Goal: Task Accomplishment & Management: Complete application form

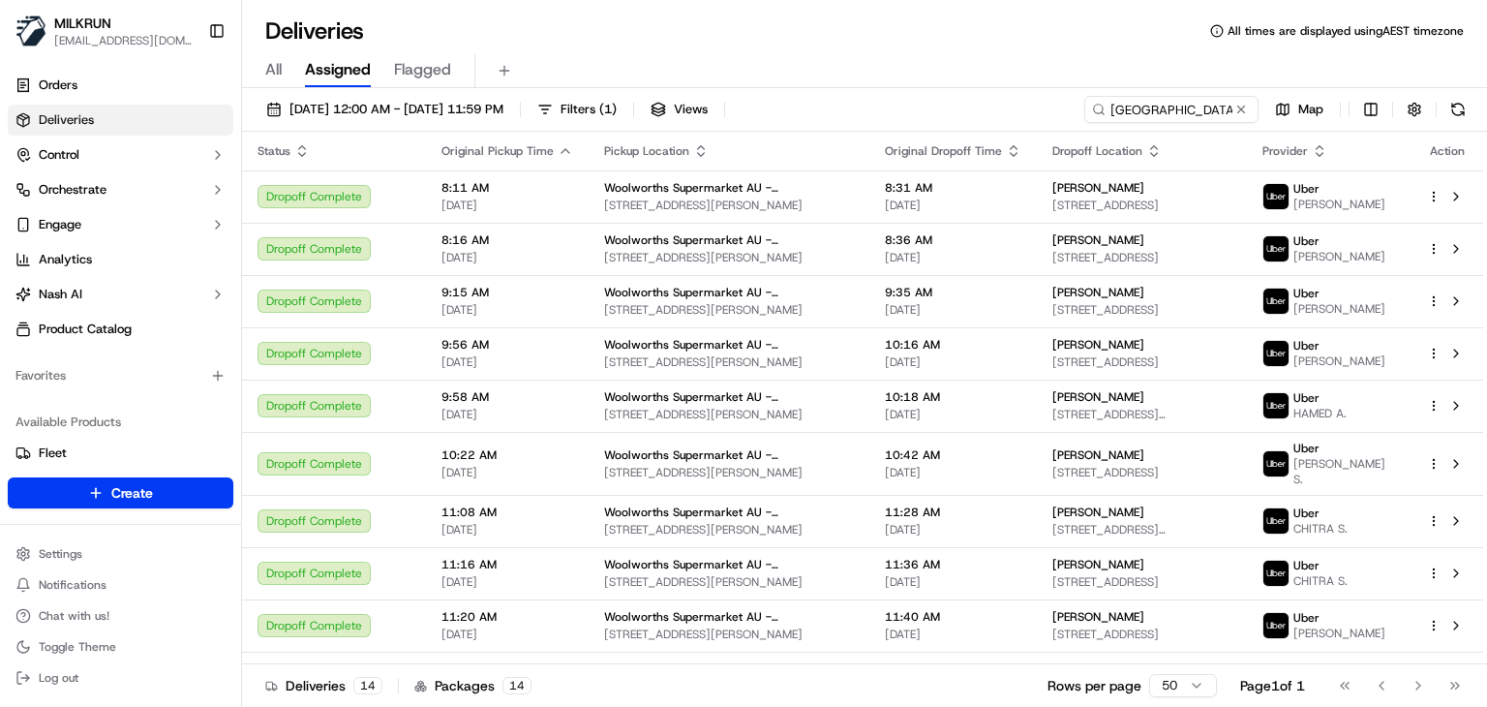
click at [1197, 102] on input "Kallo Town Centre" at bounding box center [1171, 109] width 174 height 27
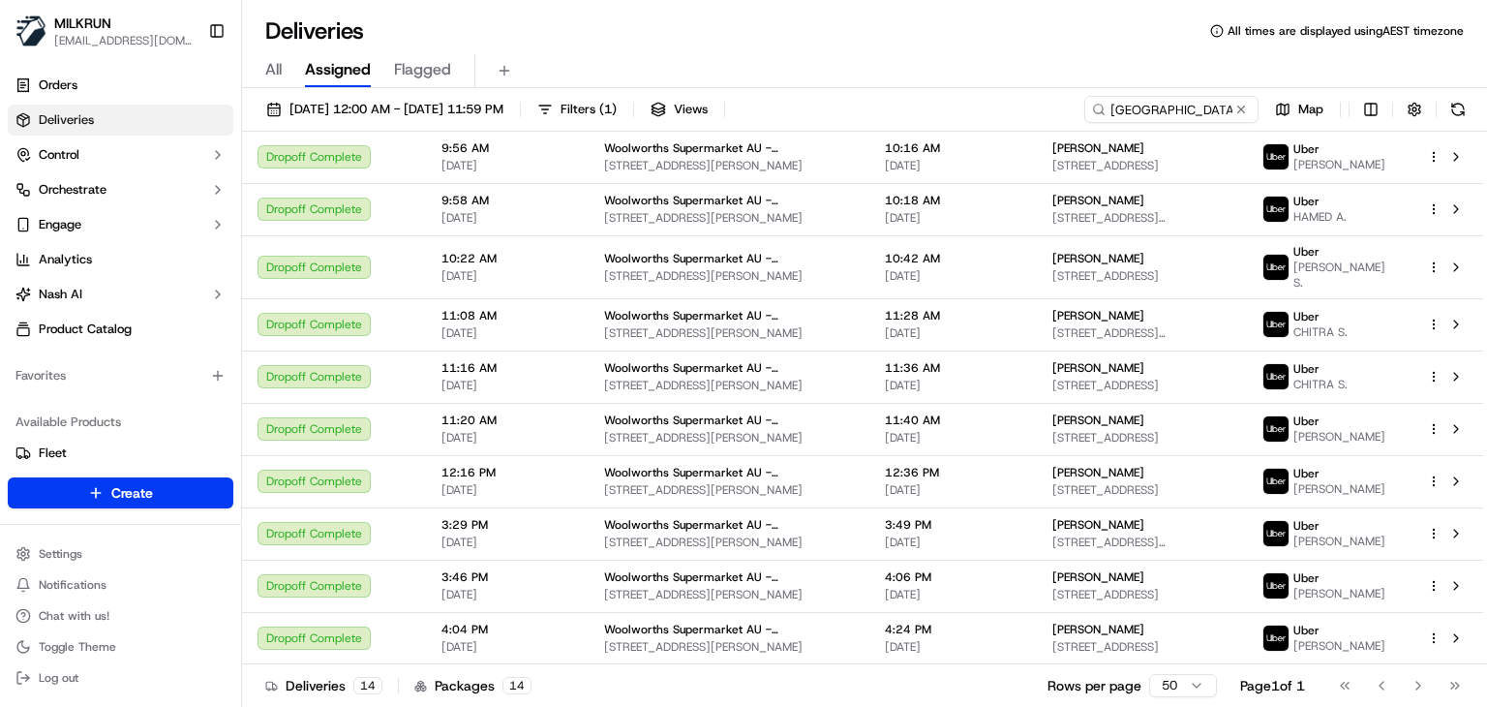
click at [1197, 102] on input "Kallo Town Centre" at bounding box center [1171, 109] width 174 height 27
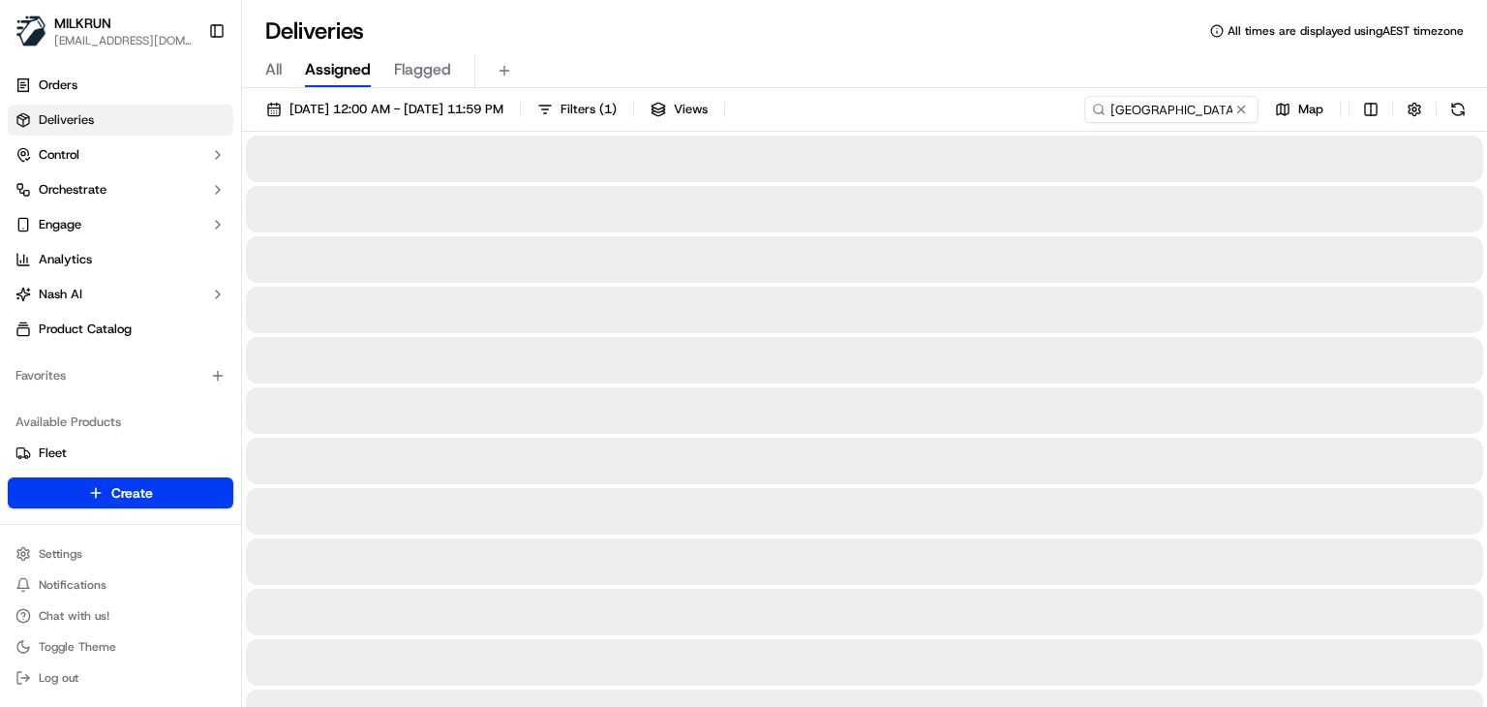
click at [1032, 54] on div "All Assigned Flagged" at bounding box center [864, 71] width 1245 height 34
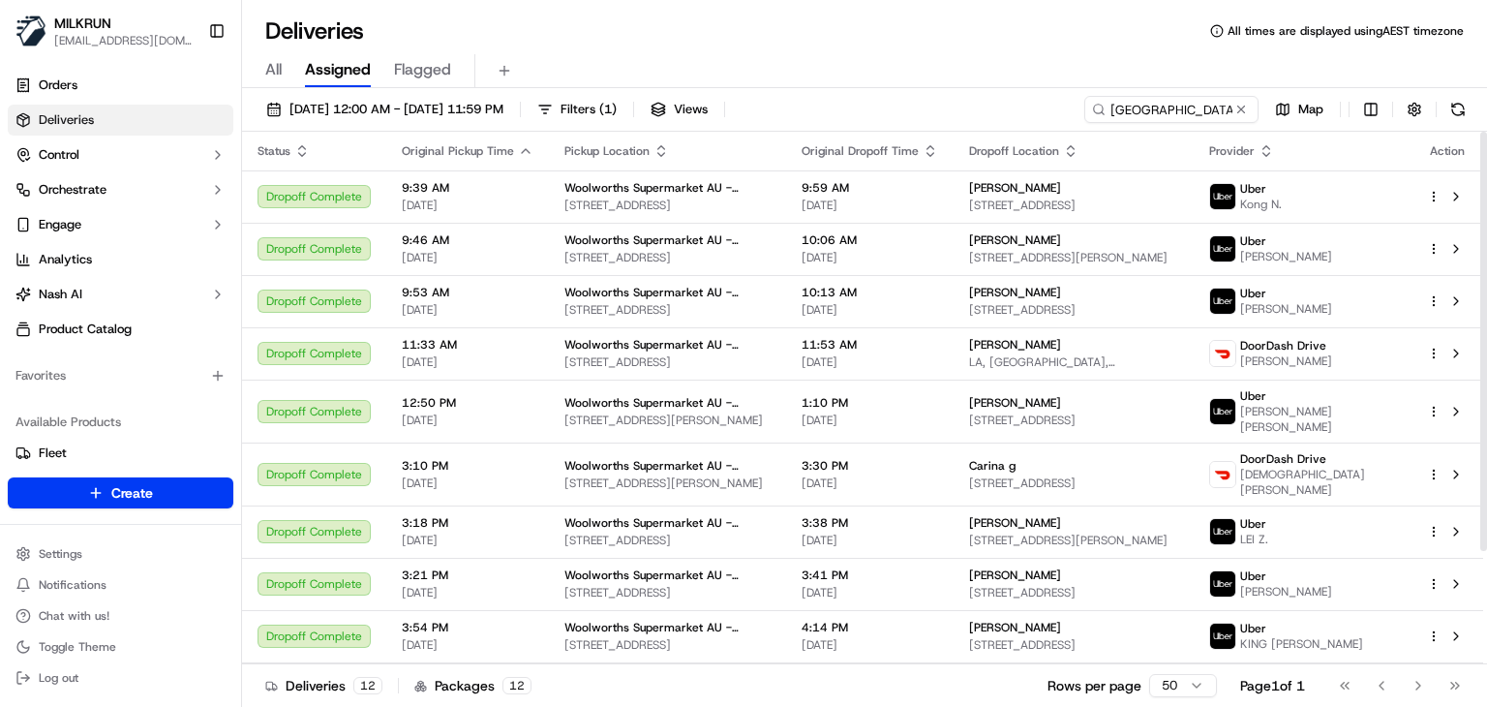
scroll to position [143, 0]
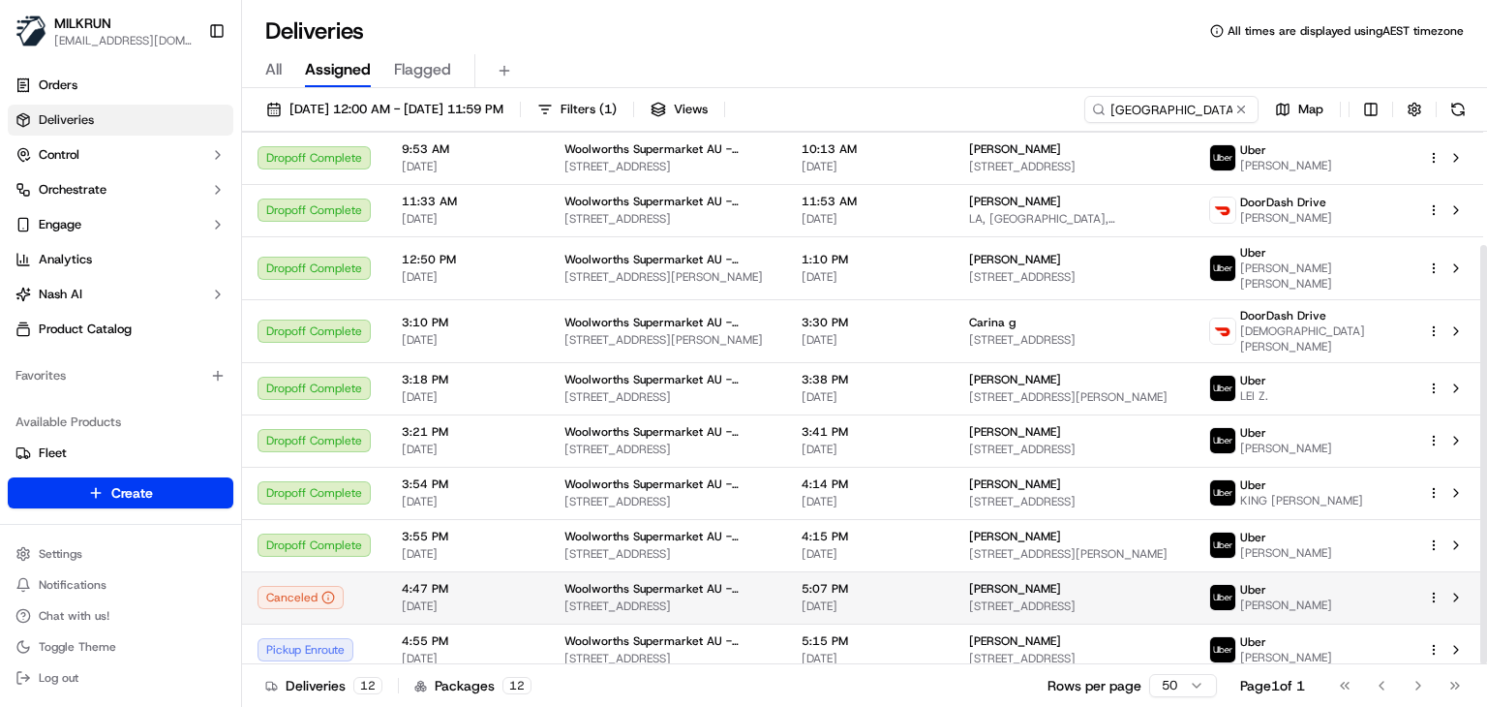
drag, startPoint x: 1080, startPoint y: 577, endPoint x: 995, endPoint y: 577, distance: 84.2
click at [995, 581] on span "Vanessa Cunliffe" at bounding box center [1015, 588] width 92 height 15
copy span "Vanessa Cunliffe"
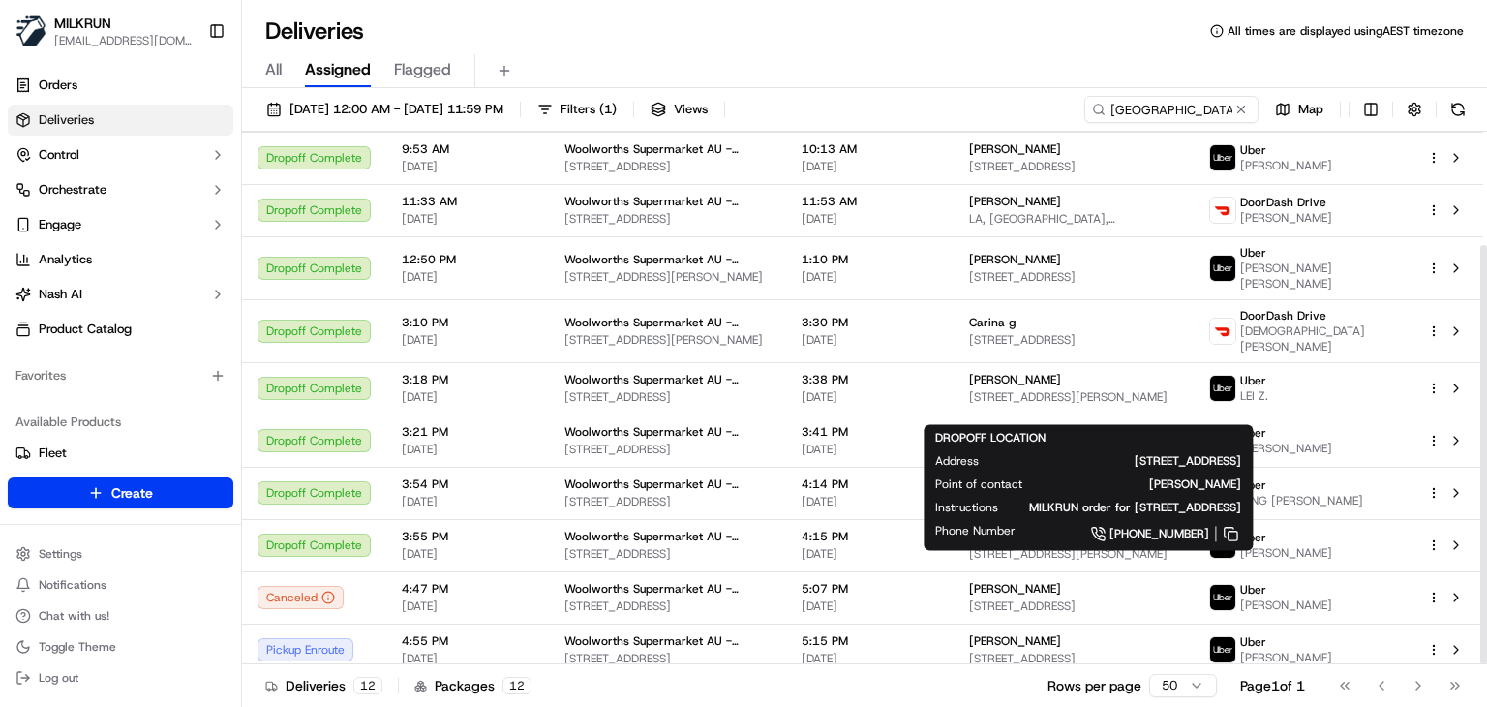
click at [968, 690] on div "Deliveries 12 Packages 12 Rows per page 50 Page 1 of 1 Go to first page Go to p…" at bounding box center [864, 685] width 1245 height 44
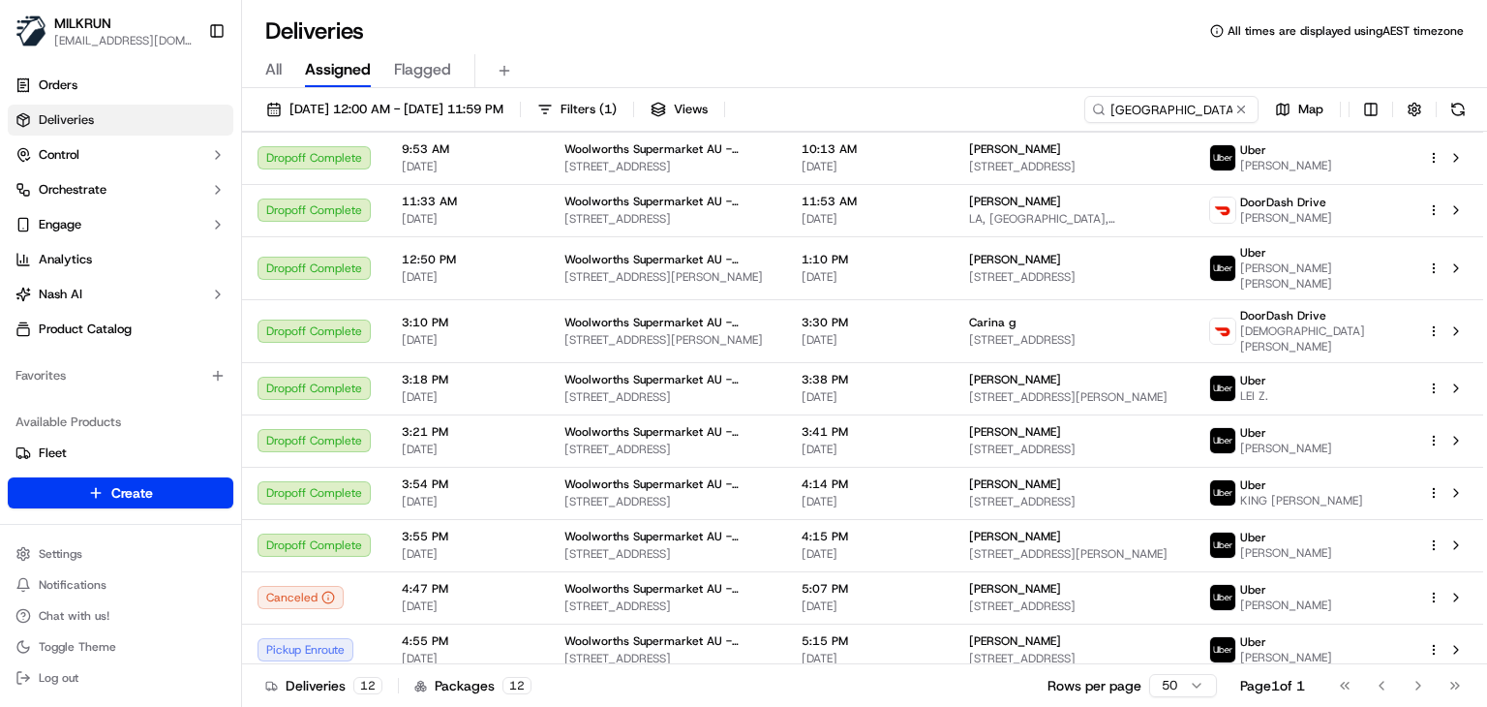
click at [860, 79] on div "All Assigned Flagged" at bounding box center [864, 71] width 1245 height 34
click at [676, 46] on div "Deliveries All times are displayed using AEST timezone" at bounding box center [864, 30] width 1245 height 31
click at [1199, 106] on input "Burwood East" at bounding box center [1142, 109] width 232 height 27
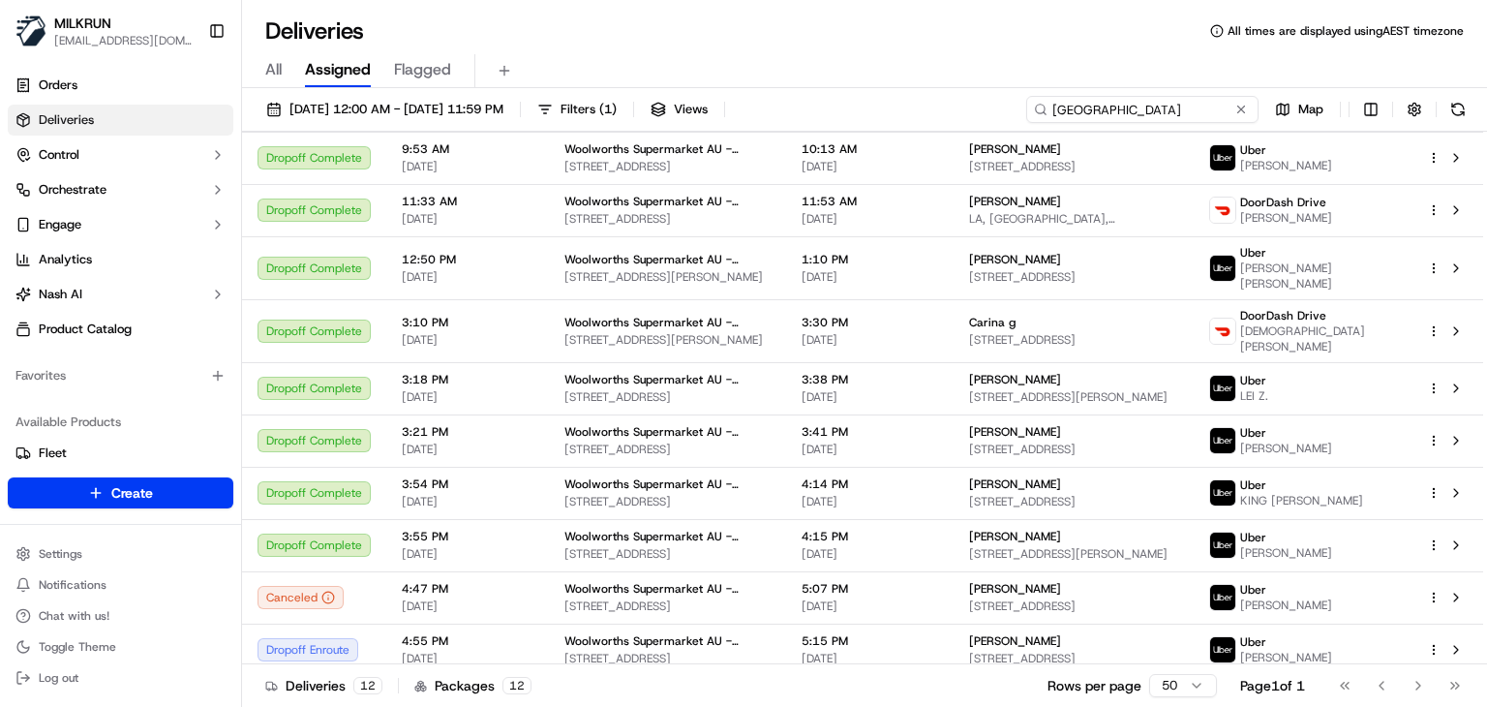
click at [1199, 106] on input "Burwood East" at bounding box center [1142, 109] width 232 height 27
paste input "Kilbirnie"
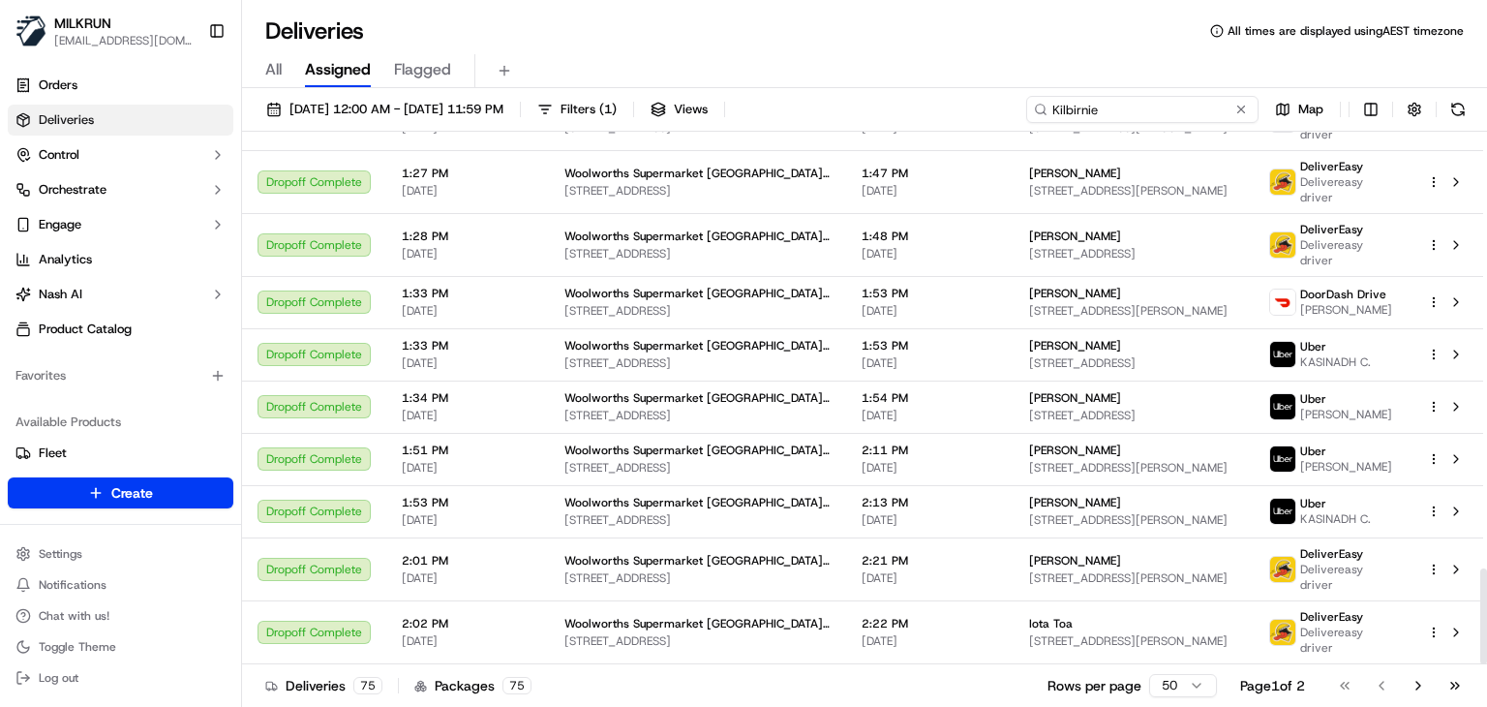
scroll to position [2423, 0]
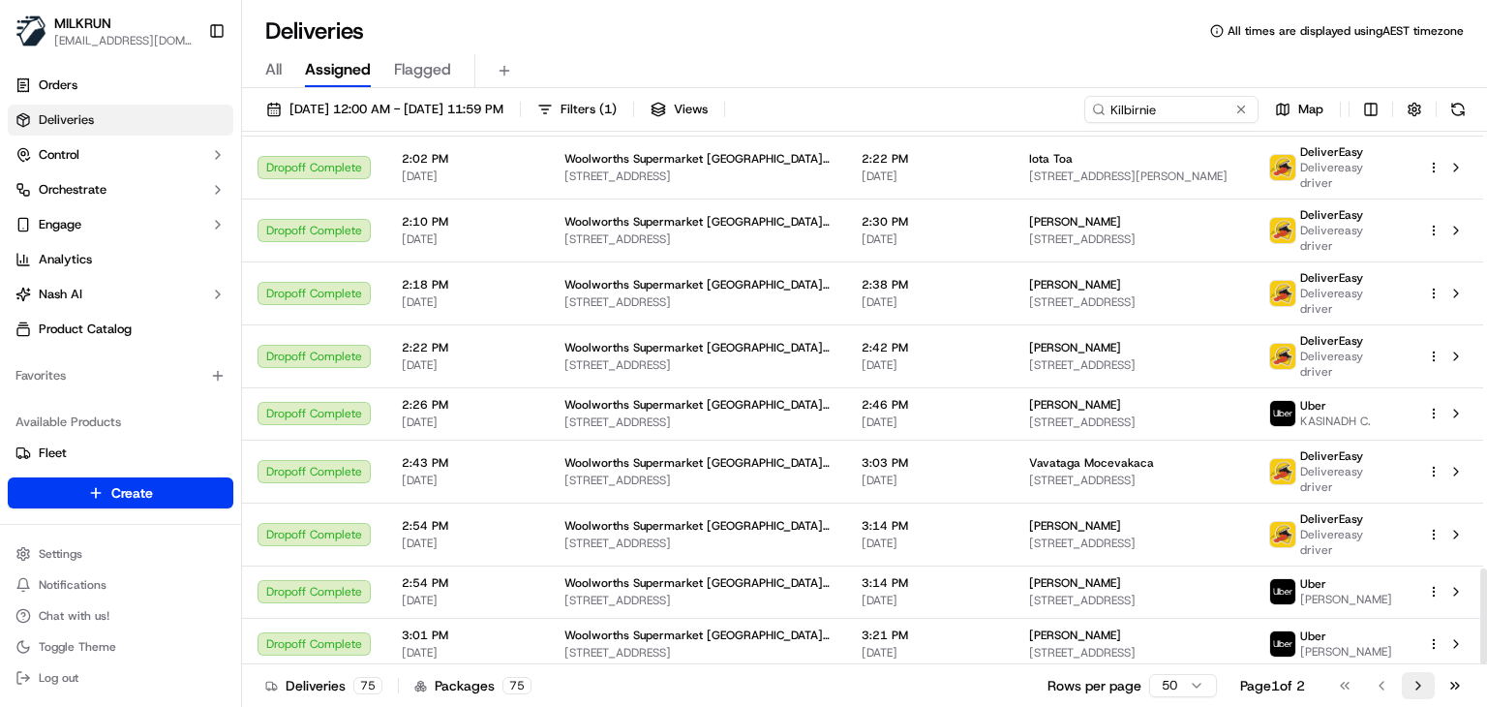
click at [1421, 686] on button "Go to next page" at bounding box center [1418, 685] width 33 height 27
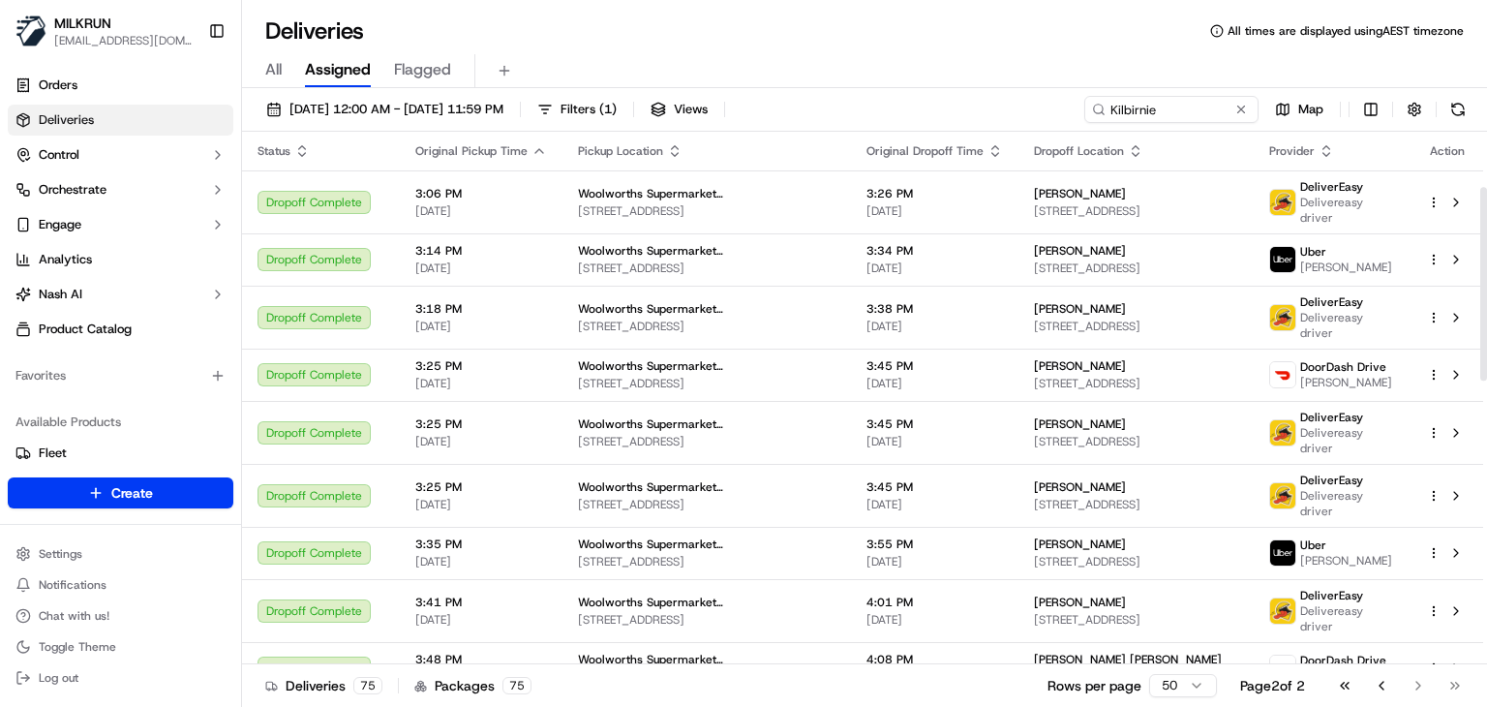
scroll to position [928, 0]
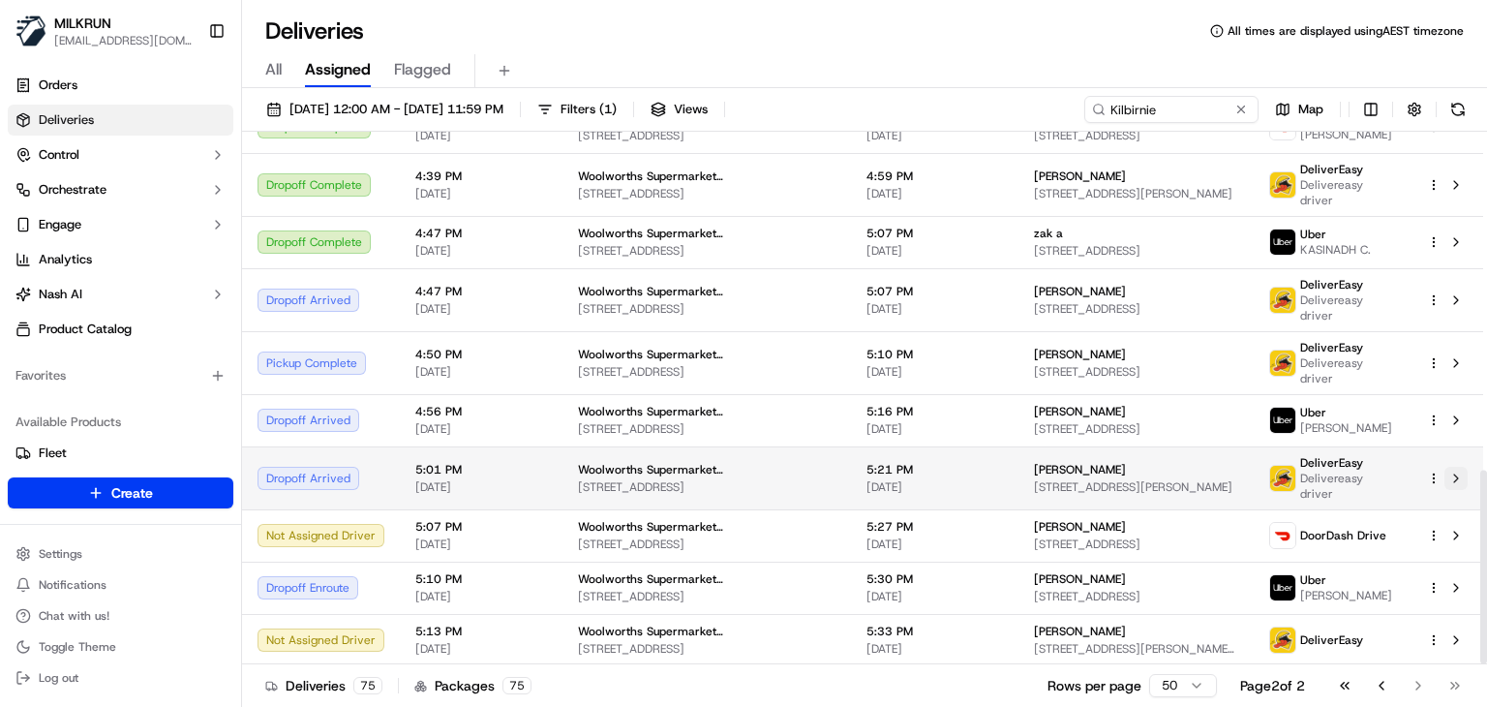
click at [1460, 475] on button at bounding box center [1456, 478] width 23 height 23
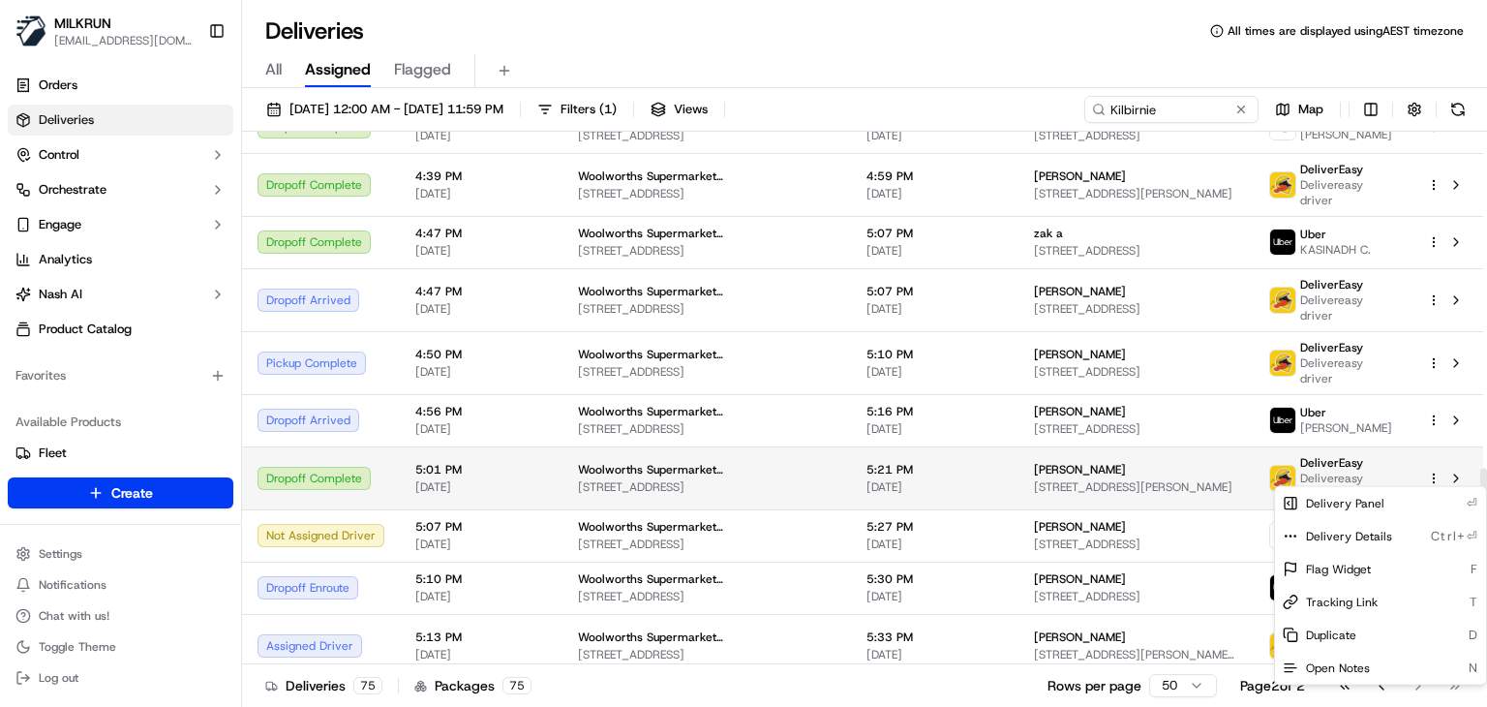
click at [1434, 475] on html "MILKRUN ssubedi2@woolworths.com.au Toggle Sidebar Orders Deliveries Control Orc…" at bounding box center [743, 353] width 1487 height 707
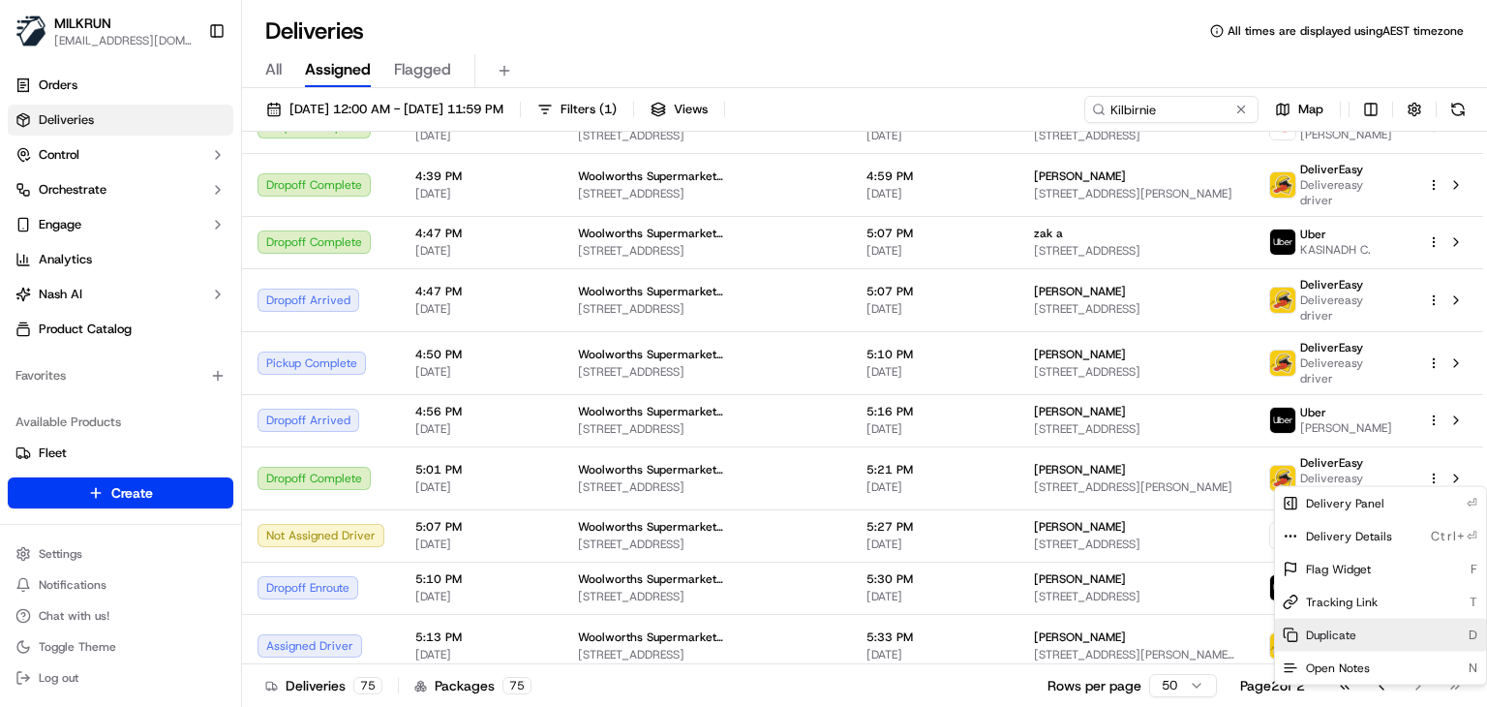
click at [1353, 632] on span "Duplicate" at bounding box center [1331, 634] width 50 height 15
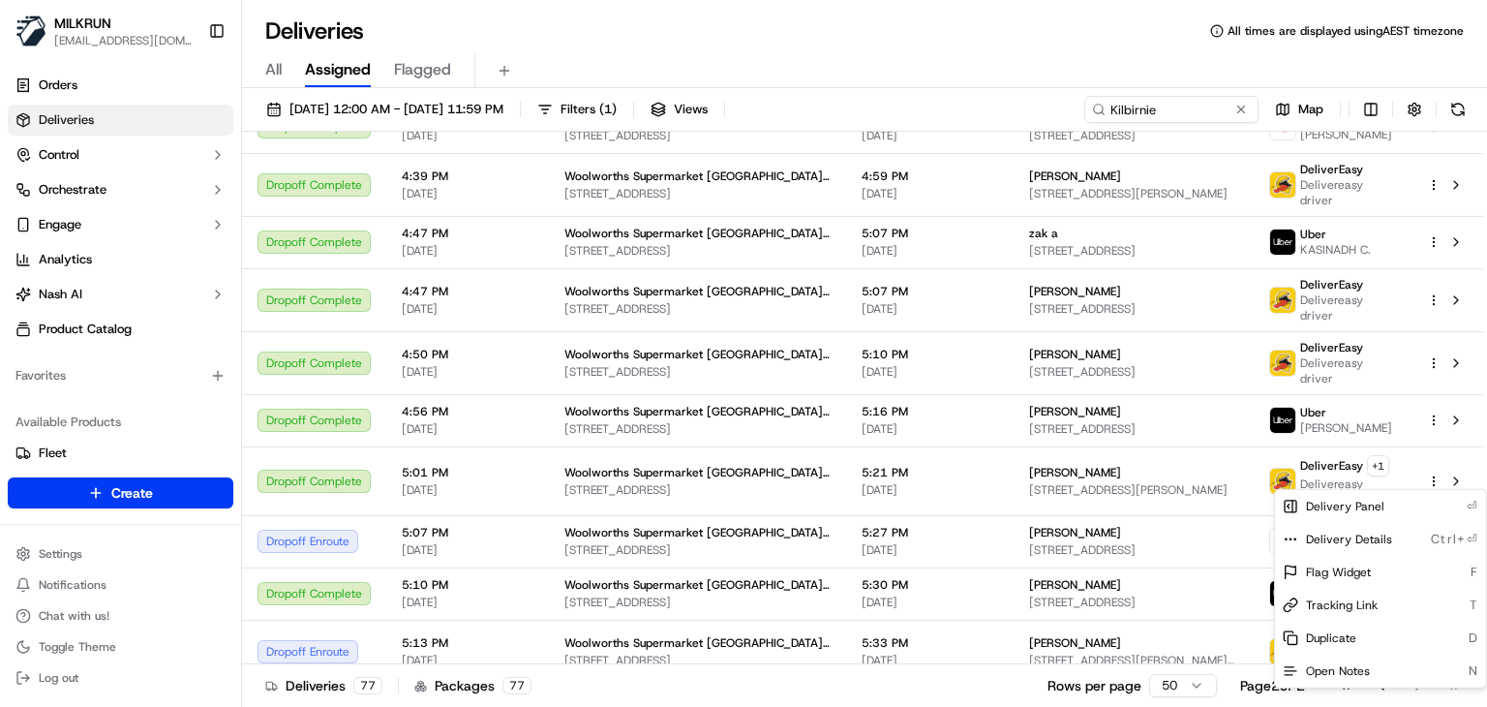
click at [1171, 113] on html "MILKRUN ssubedi2@woolworths.com.au Toggle Sidebar Orders Deliveries Control Orc…" at bounding box center [743, 353] width 1487 height 707
click at [1171, 113] on input "Kilbirnie" at bounding box center [1171, 109] width 174 height 27
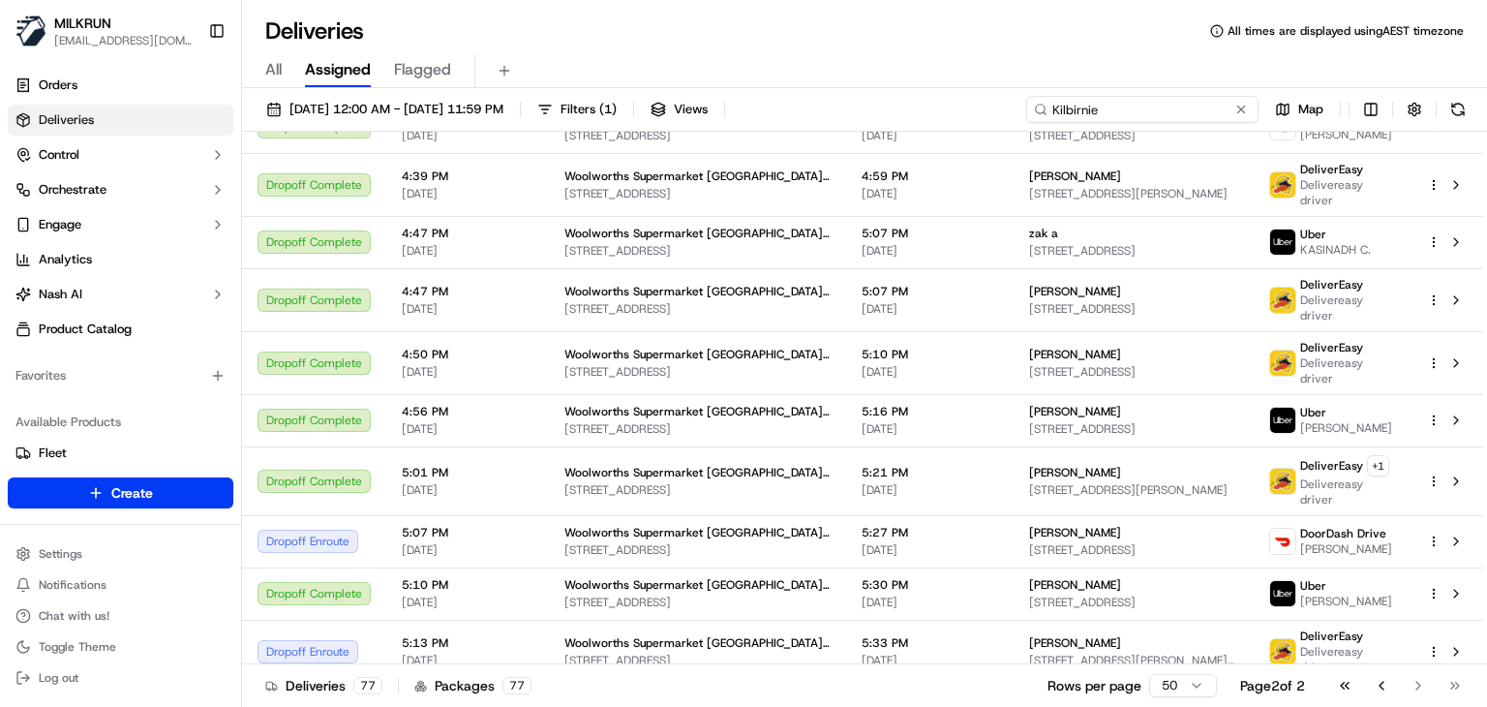
click at [1171, 113] on input "Kilbirnie" at bounding box center [1142, 109] width 232 height 27
paste input "Scoresby"
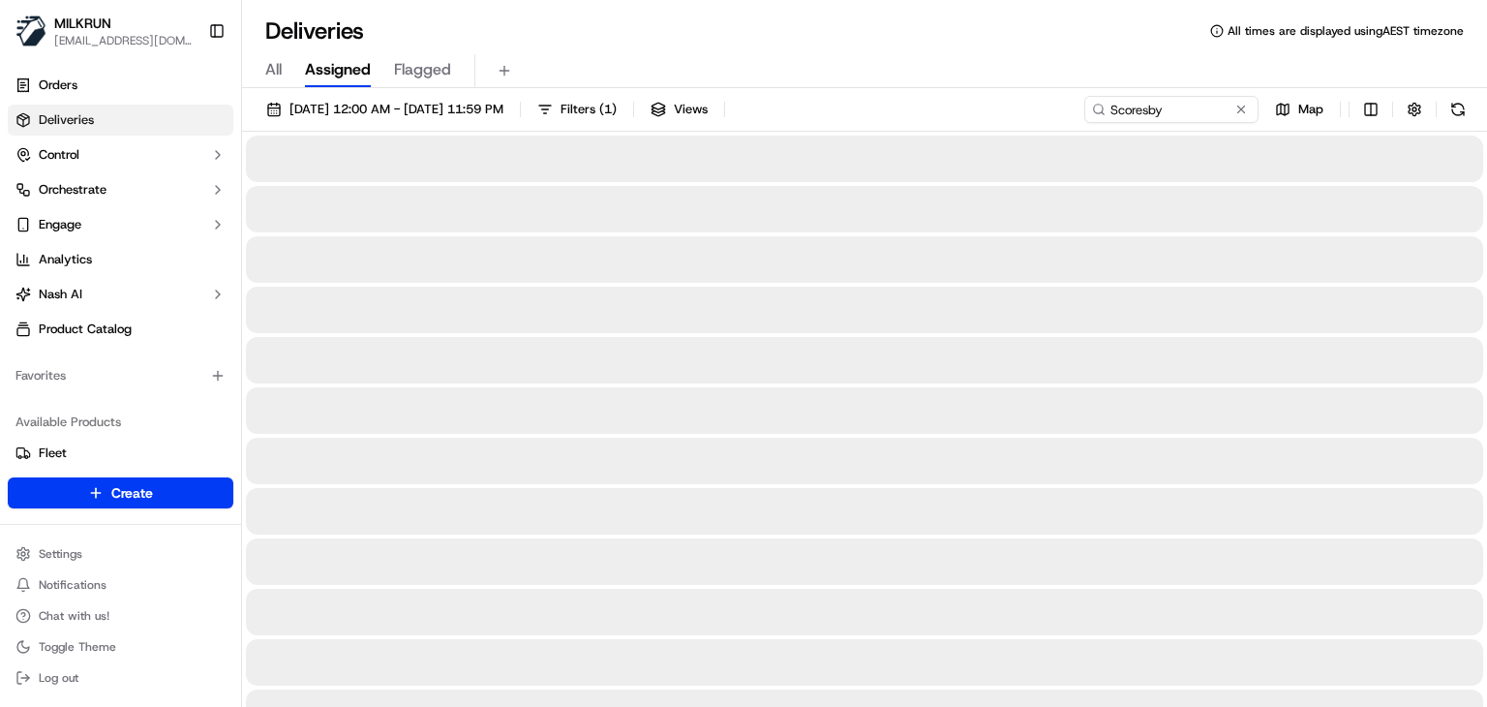
click at [909, 59] on div "All Assigned Flagged" at bounding box center [864, 71] width 1245 height 34
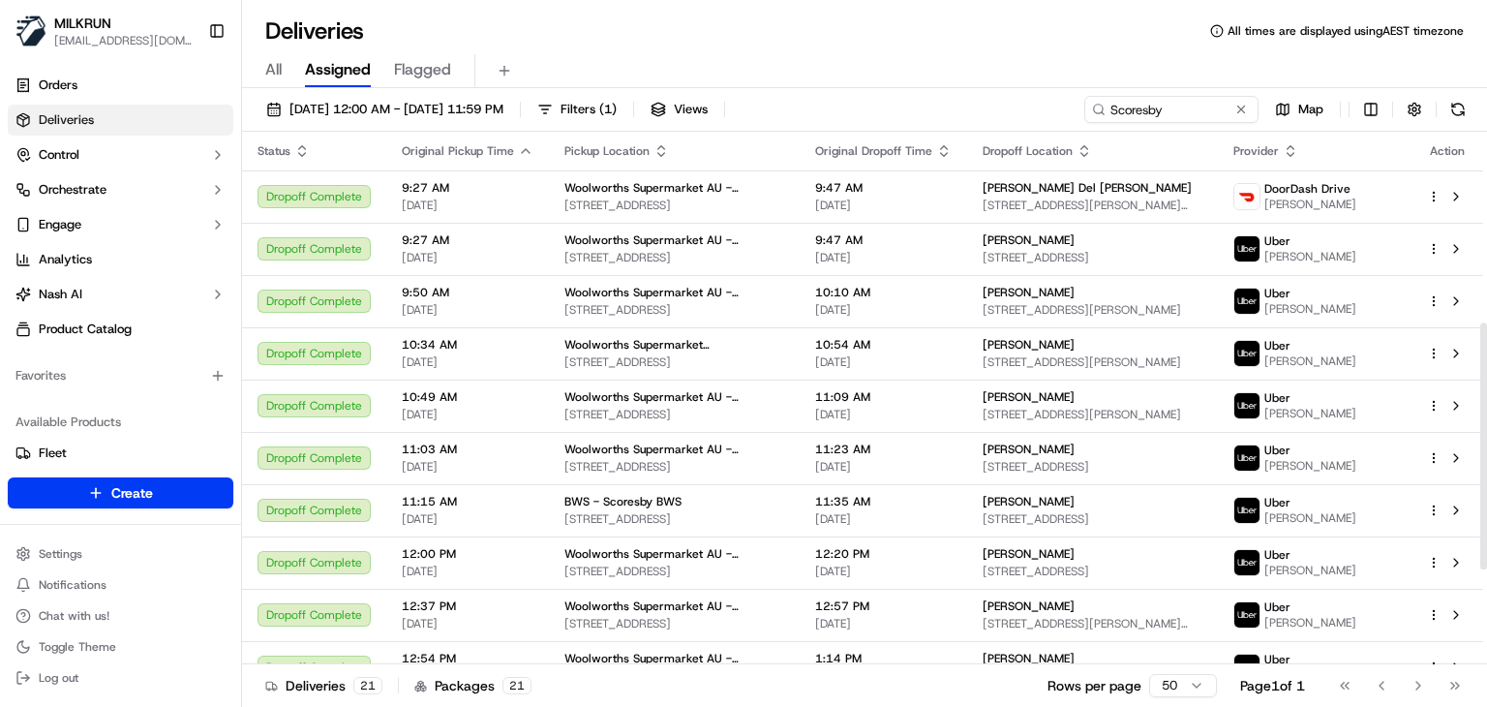
scroll to position [615, 0]
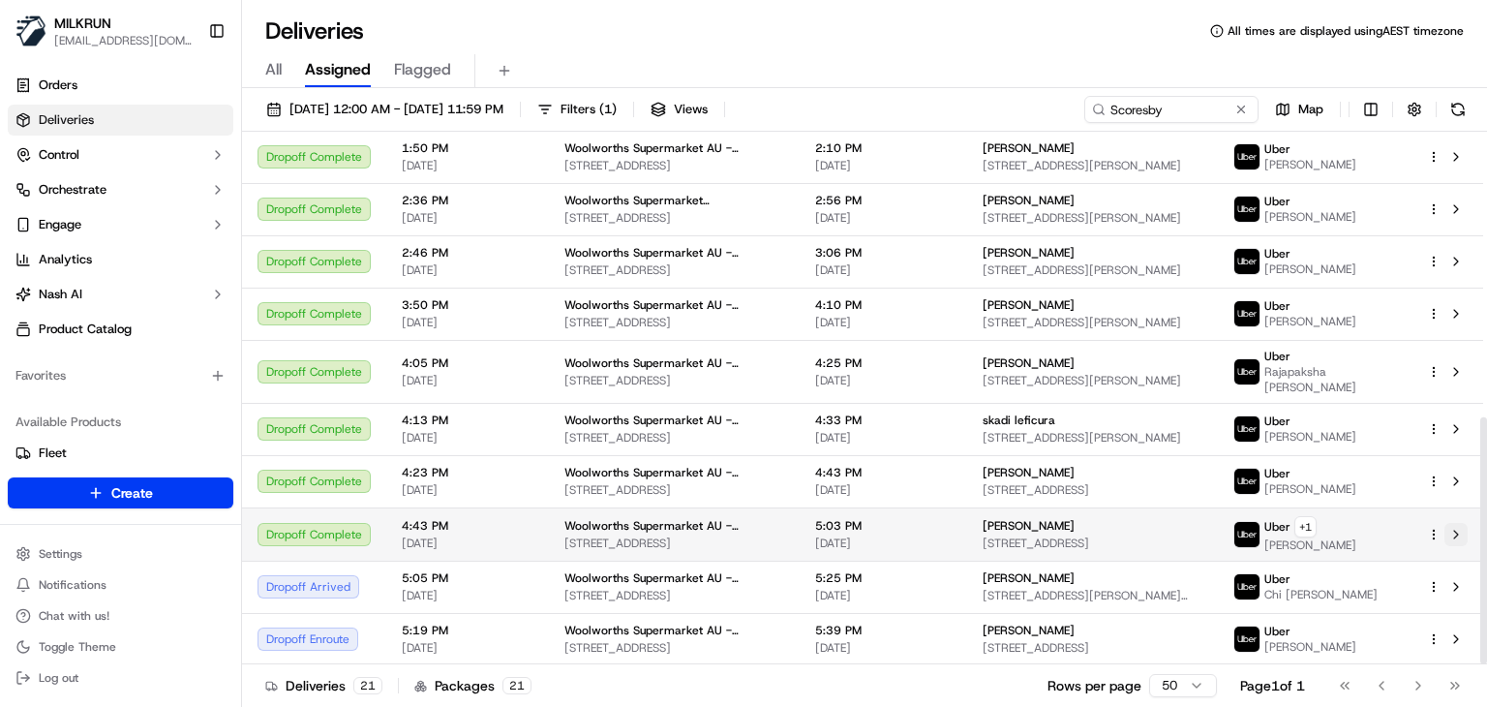
click at [1460, 536] on button at bounding box center [1456, 534] width 23 height 23
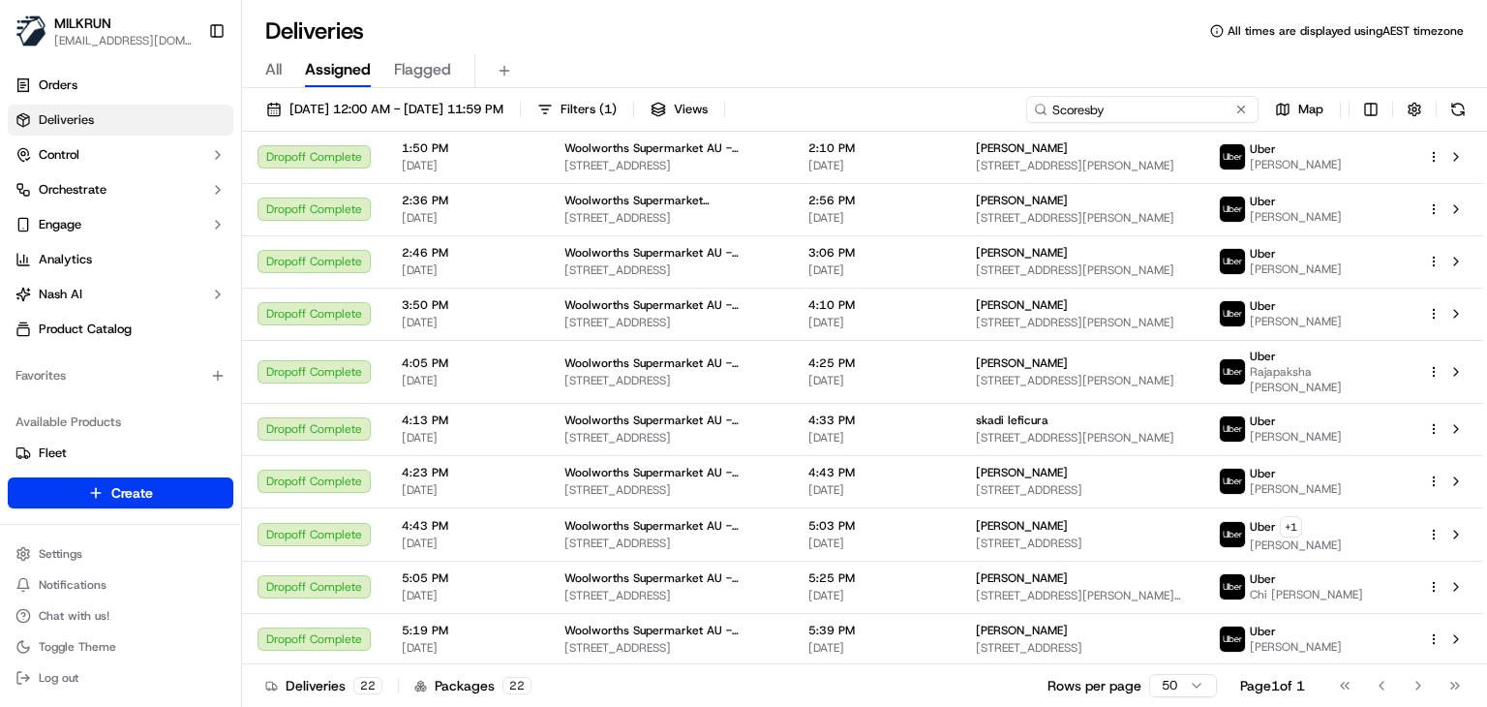
click at [1179, 101] on input "Scoresby" at bounding box center [1142, 109] width 232 height 27
paste input "North Turramurra"
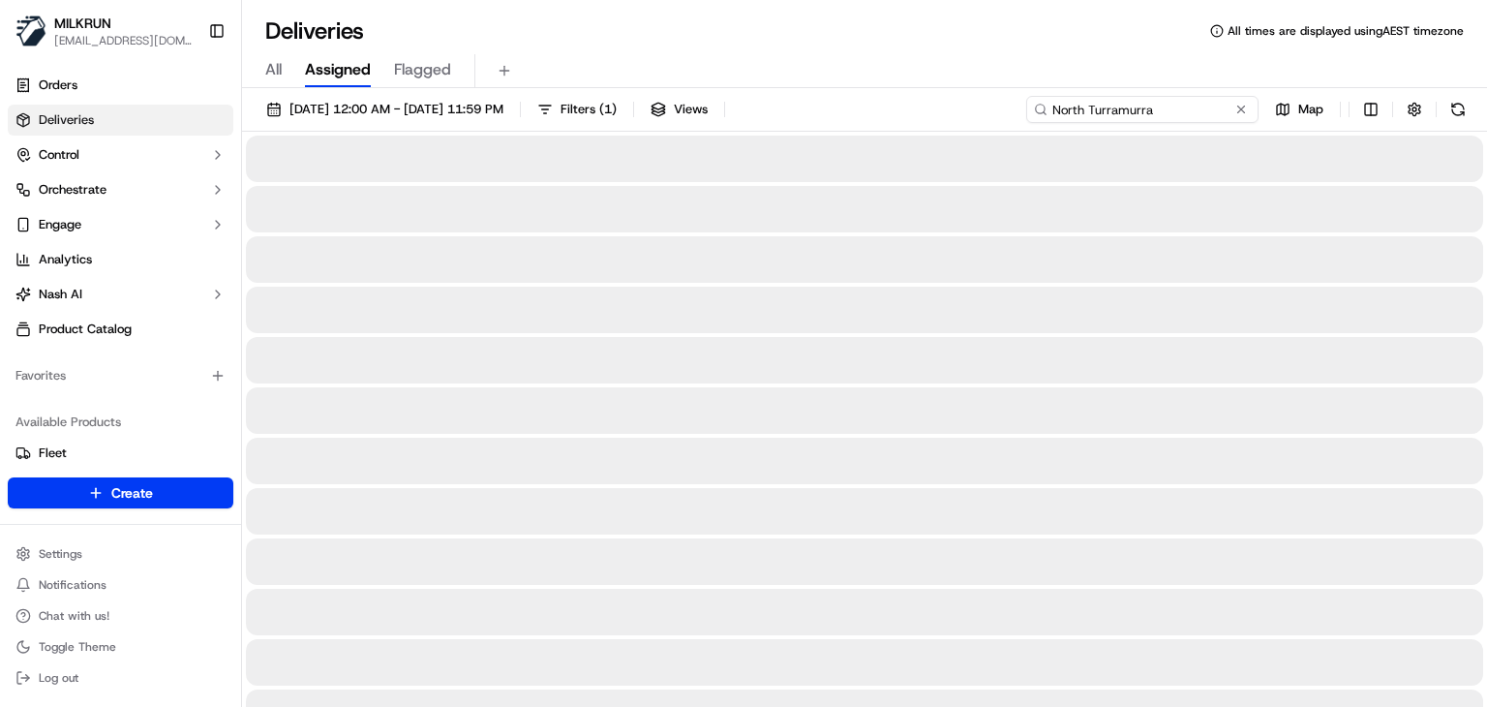
type input "North Turramurra"
click at [1005, 38] on div "Deliveries All times are displayed using AEST timezone" at bounding box center [864, 30] width 1245 height 31
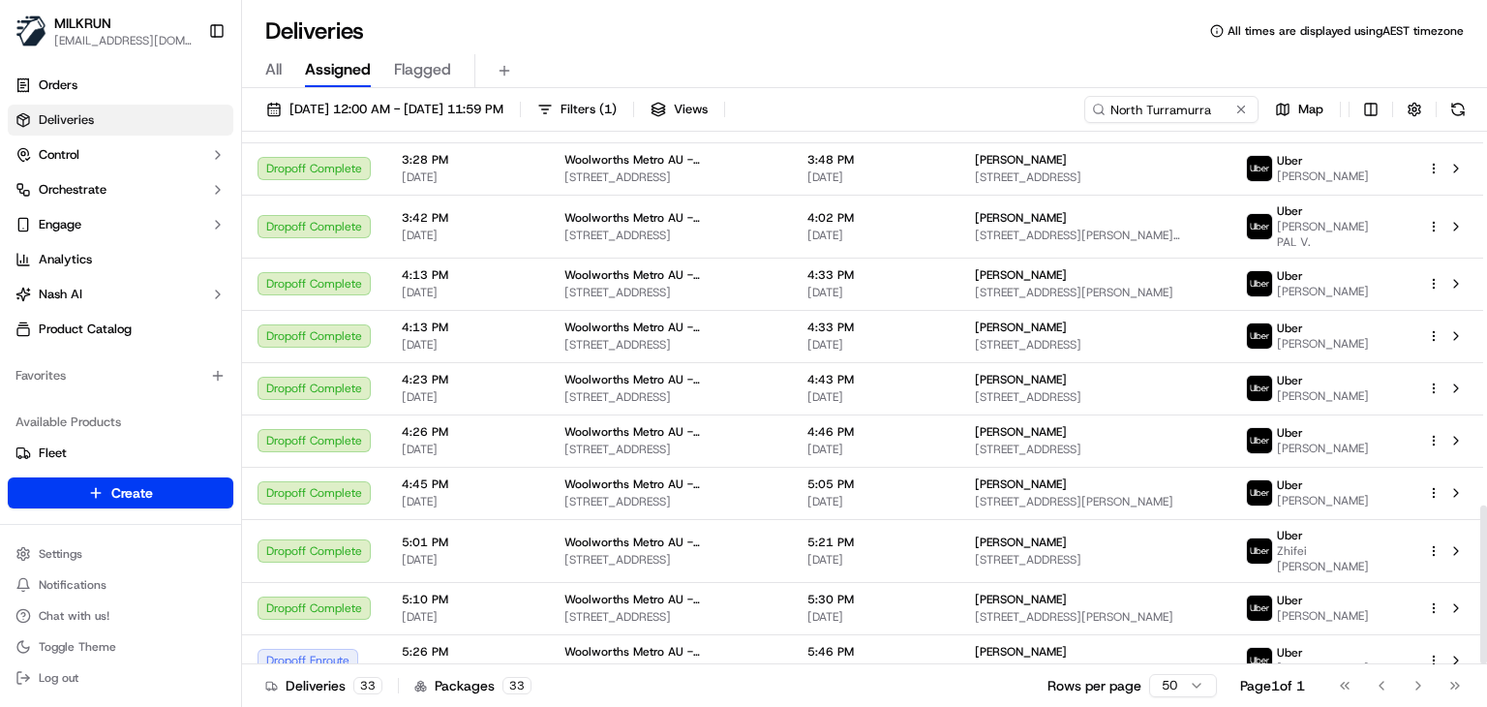
scroll to position [1252, 0]
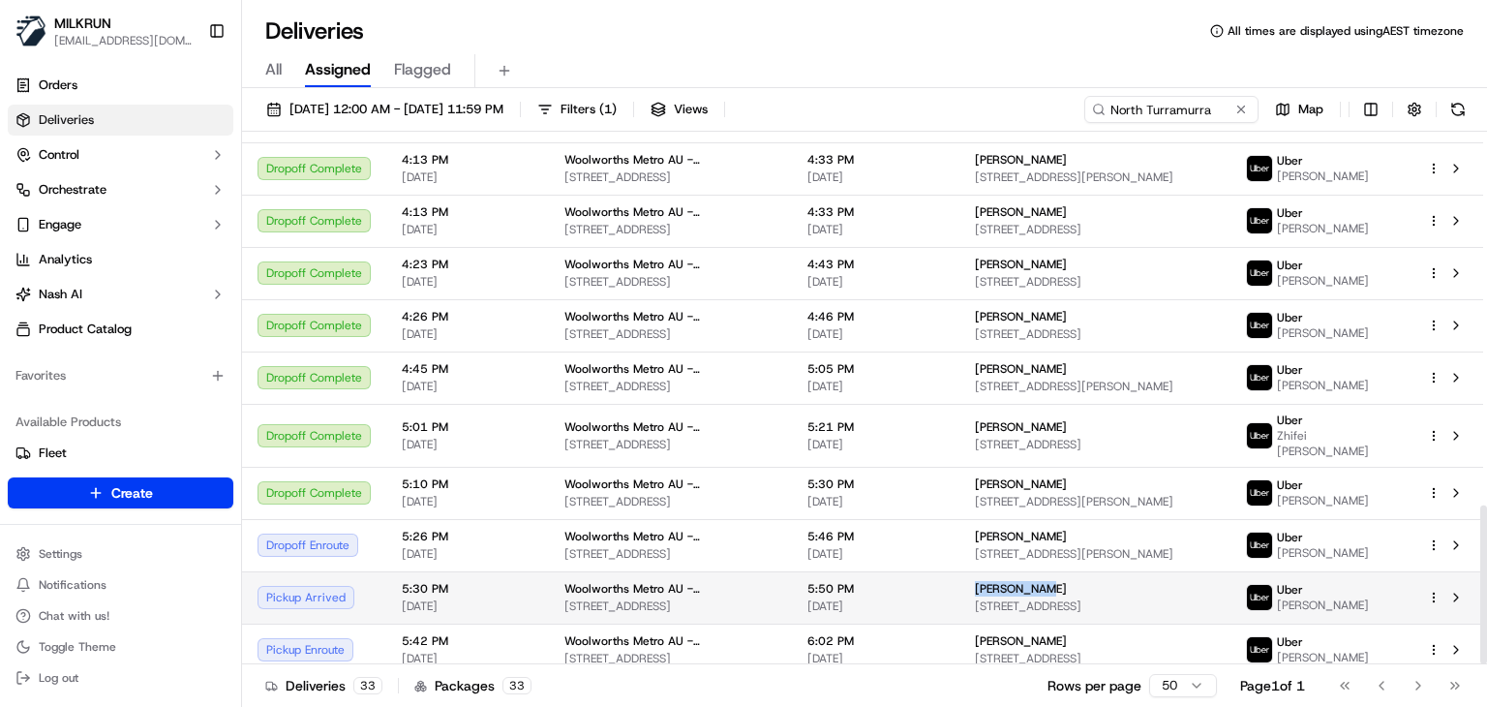
drag, startPoint x: 1066, startPoint y: 577, endPoint x: 995, endPoint y: 569, distance: 71.1
click at [995, 571] on td "Susie Bower 133 The Comenarra Parkway, Turramurra, NSW 2074, AU" at bounding box center [1094, 597] width 271 height 52
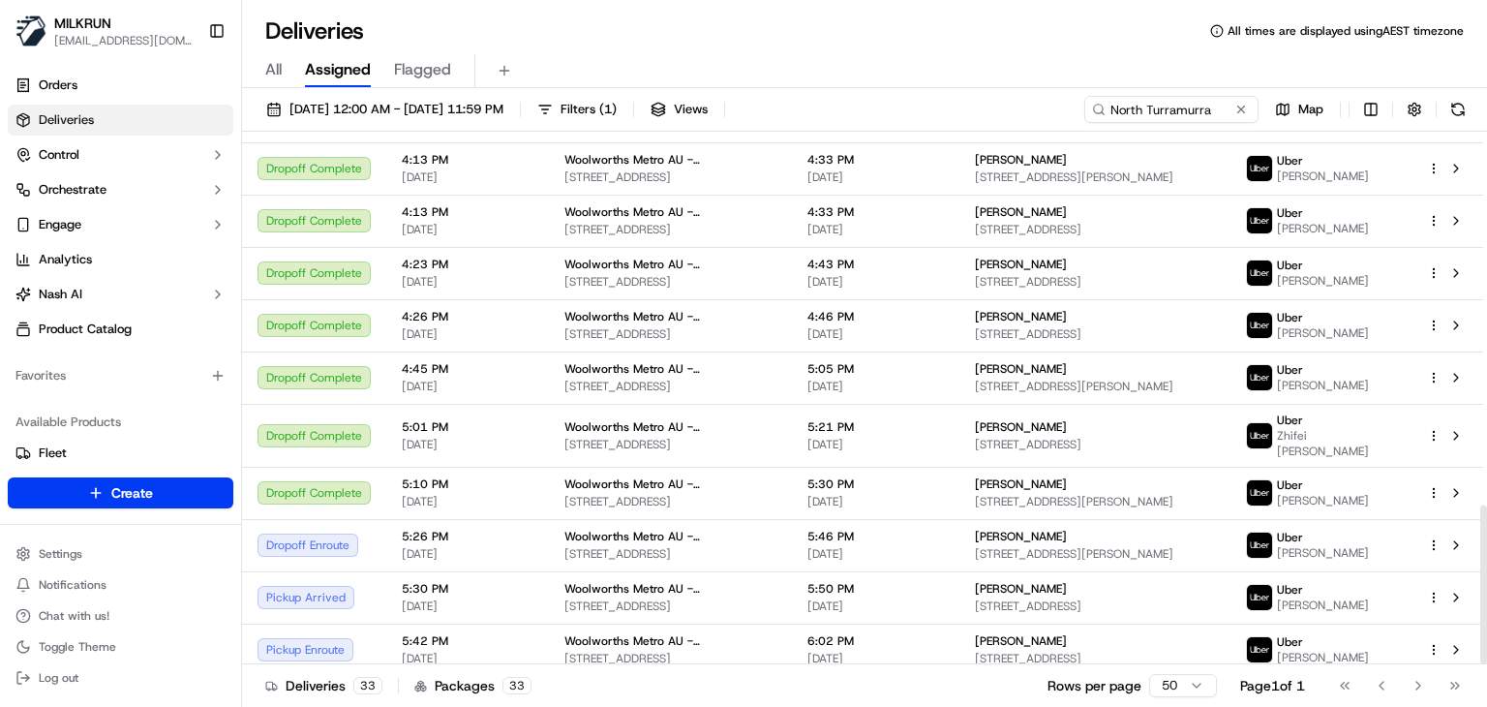
click at [1013, 677] on div "Deliveries 33 Packages 33 Rows per page 50 Page 1 of 1 Go to first page Go to p…" at bounding box center [864, 685] width 1245 height 44
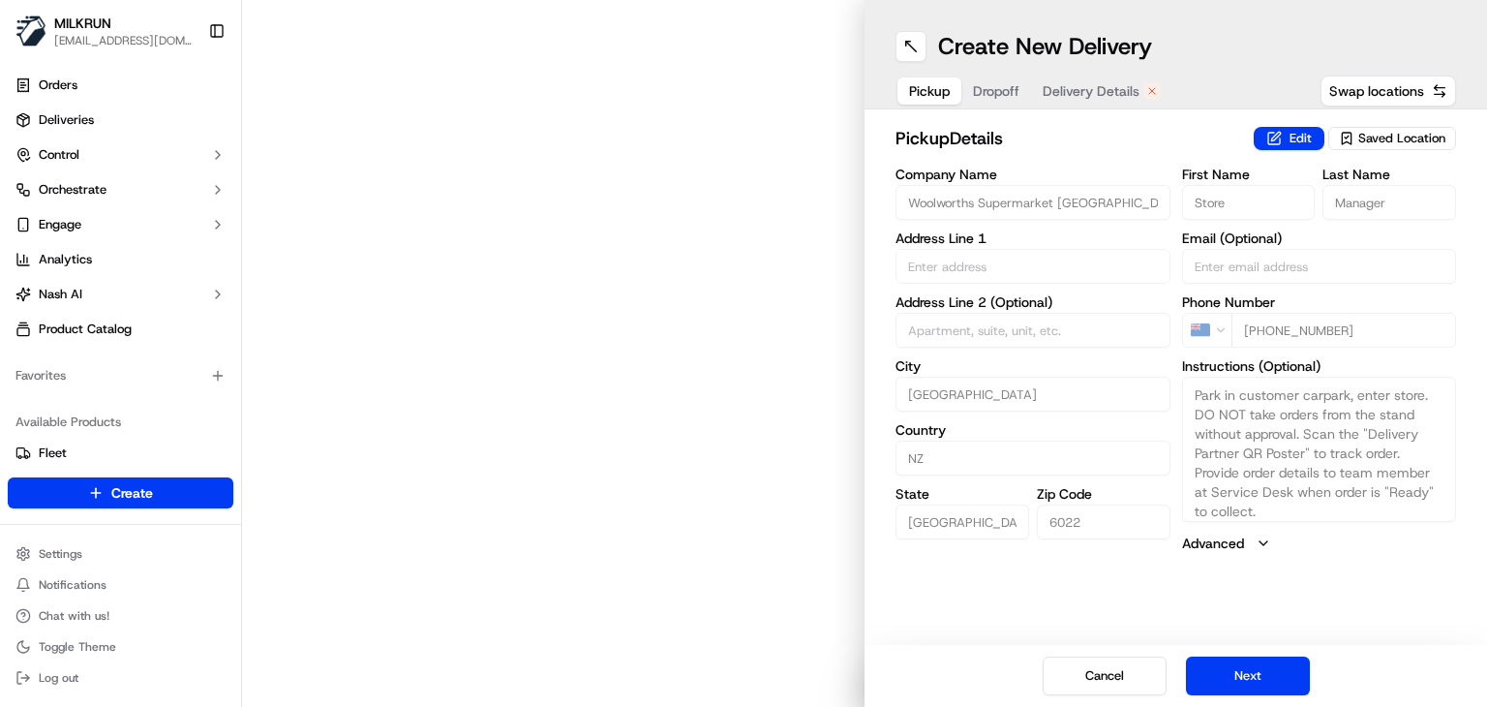
type input "47 Bay Rd"
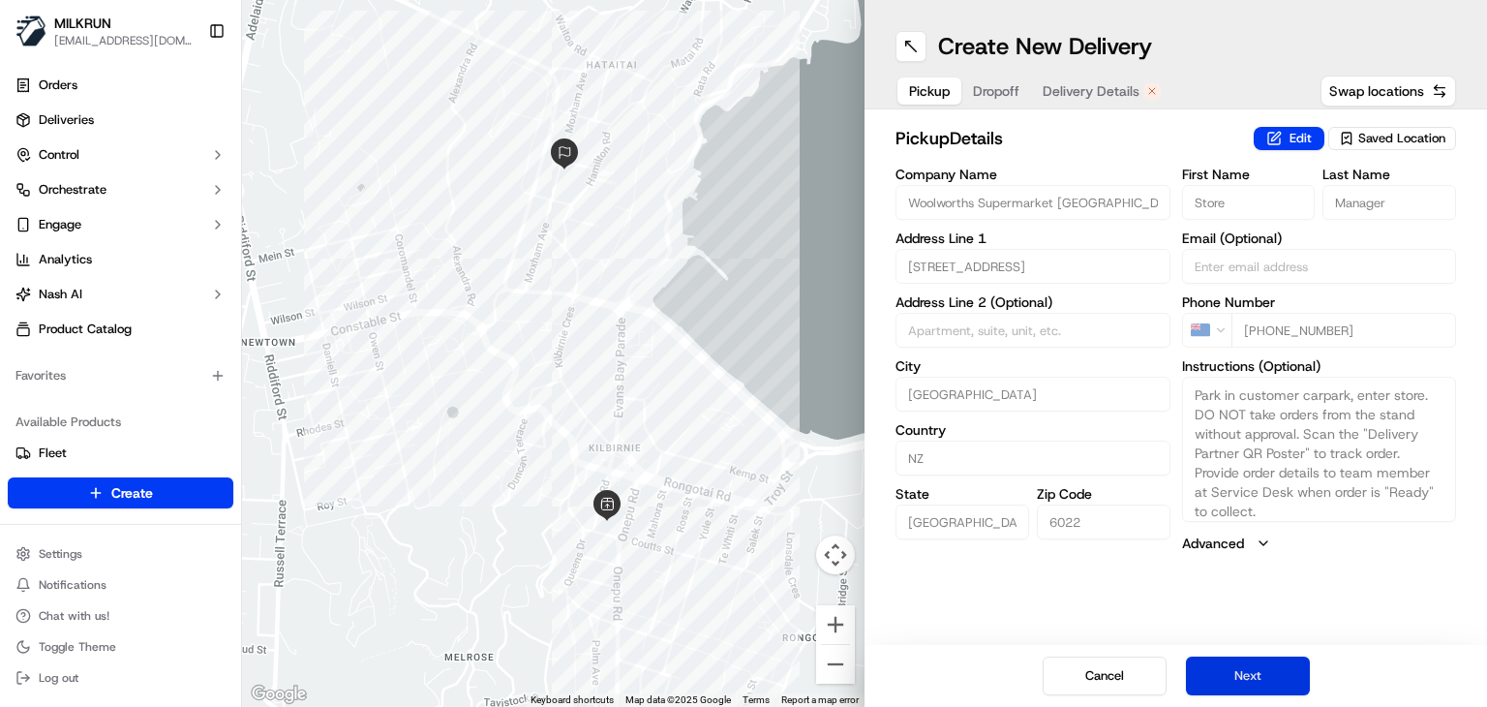
click at [1246, 690] on button "Next" at bounding box center [1248, 675] width 124 height 39
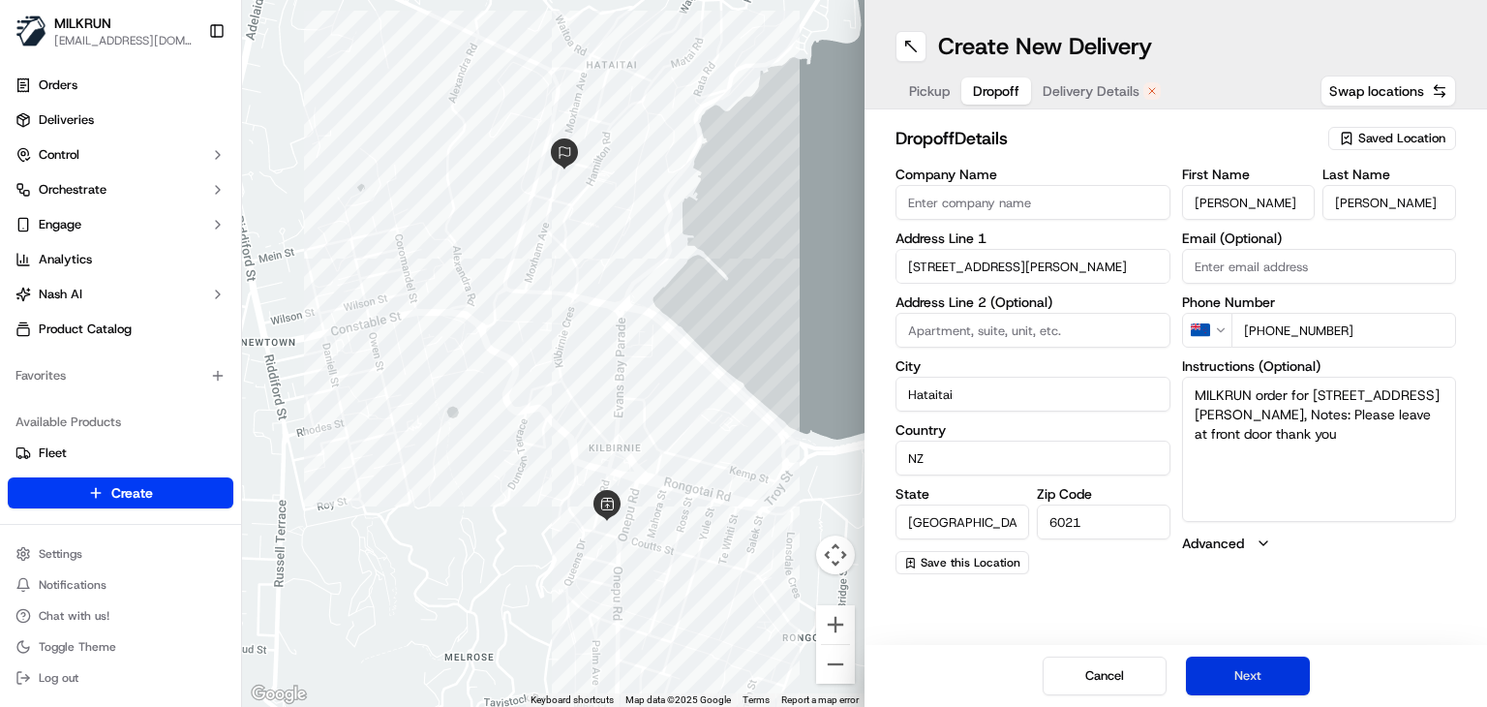
click at [1246, 690] on button "Next" at bounding box center [1248, 675] width 124 height 39
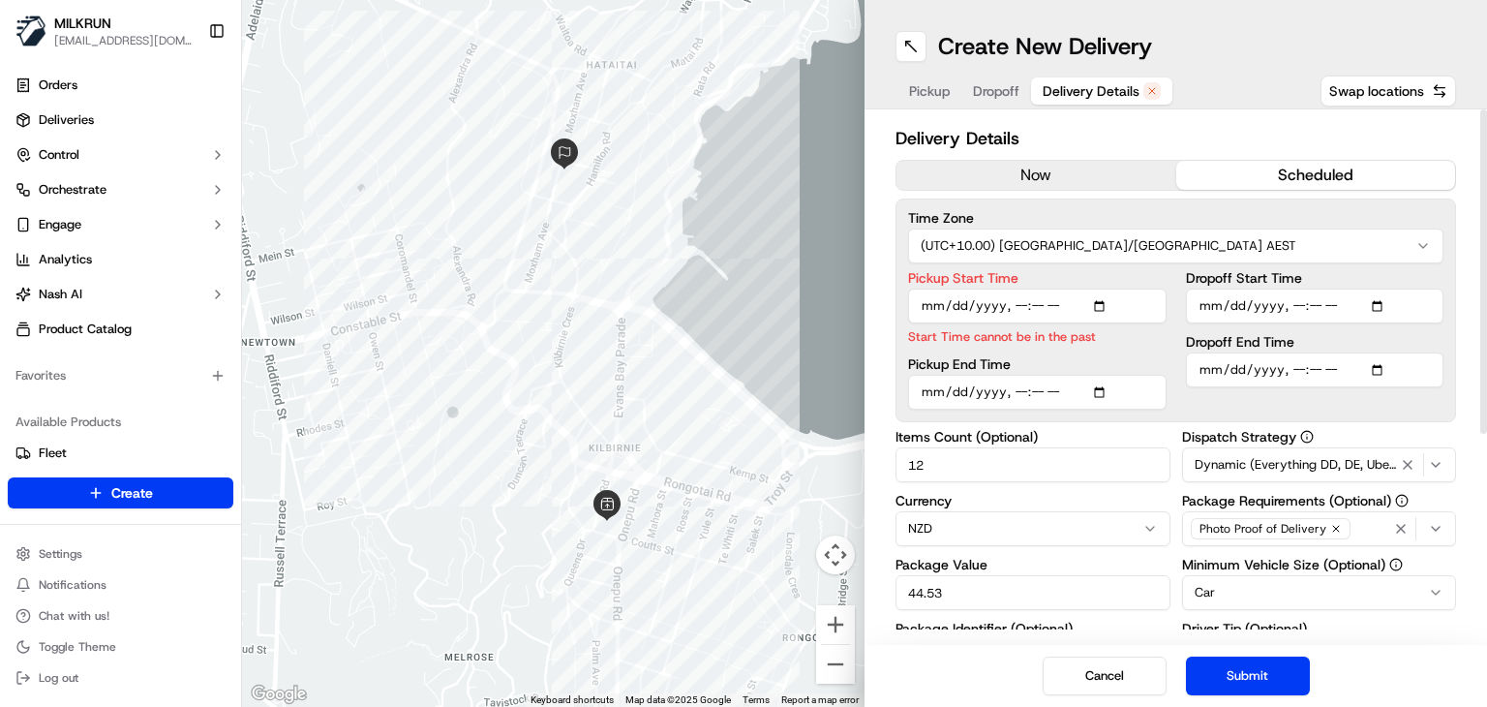
click at [1004, 182] on button "now" at bounding box center [1037, 175] width 280 height 29
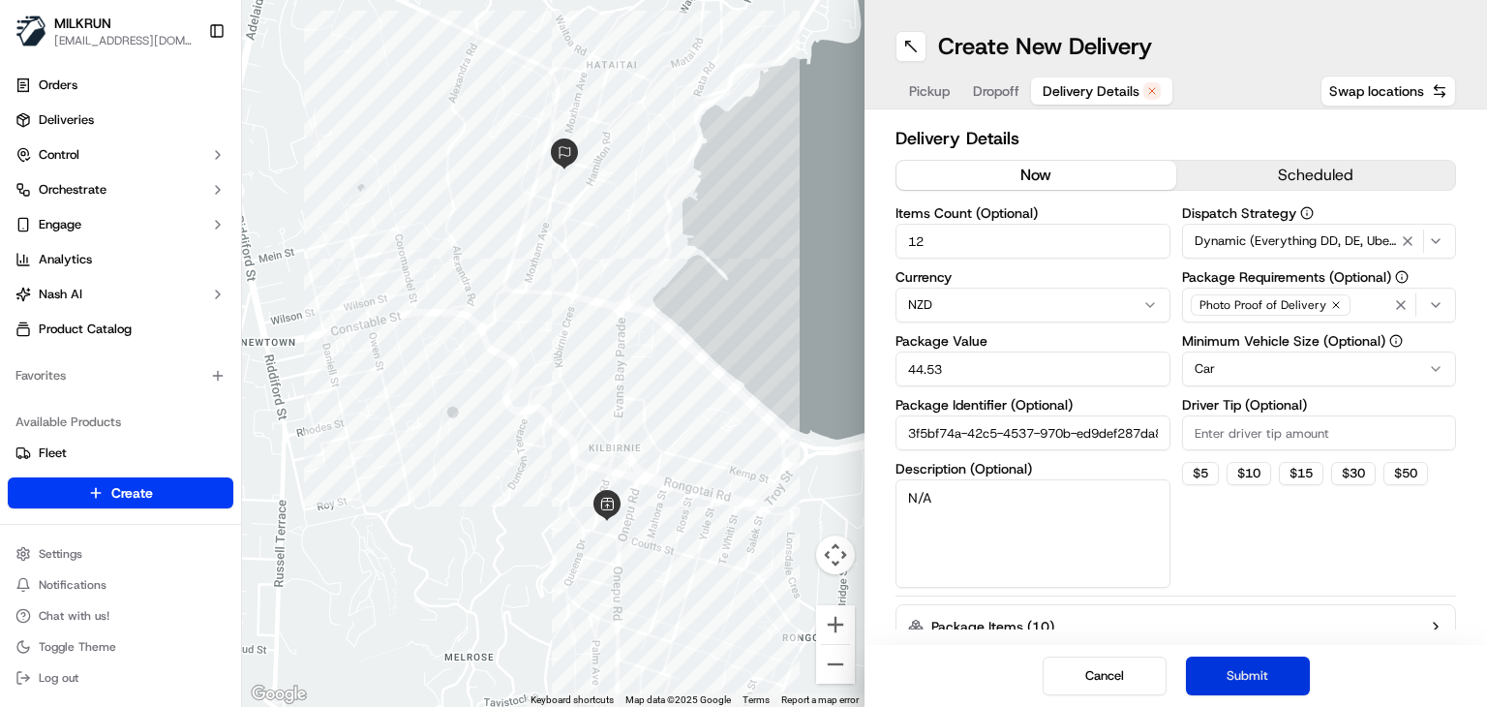
click at [1236, 678] on button "Submit" at bounding box center [1248, 675] width 124 height 39
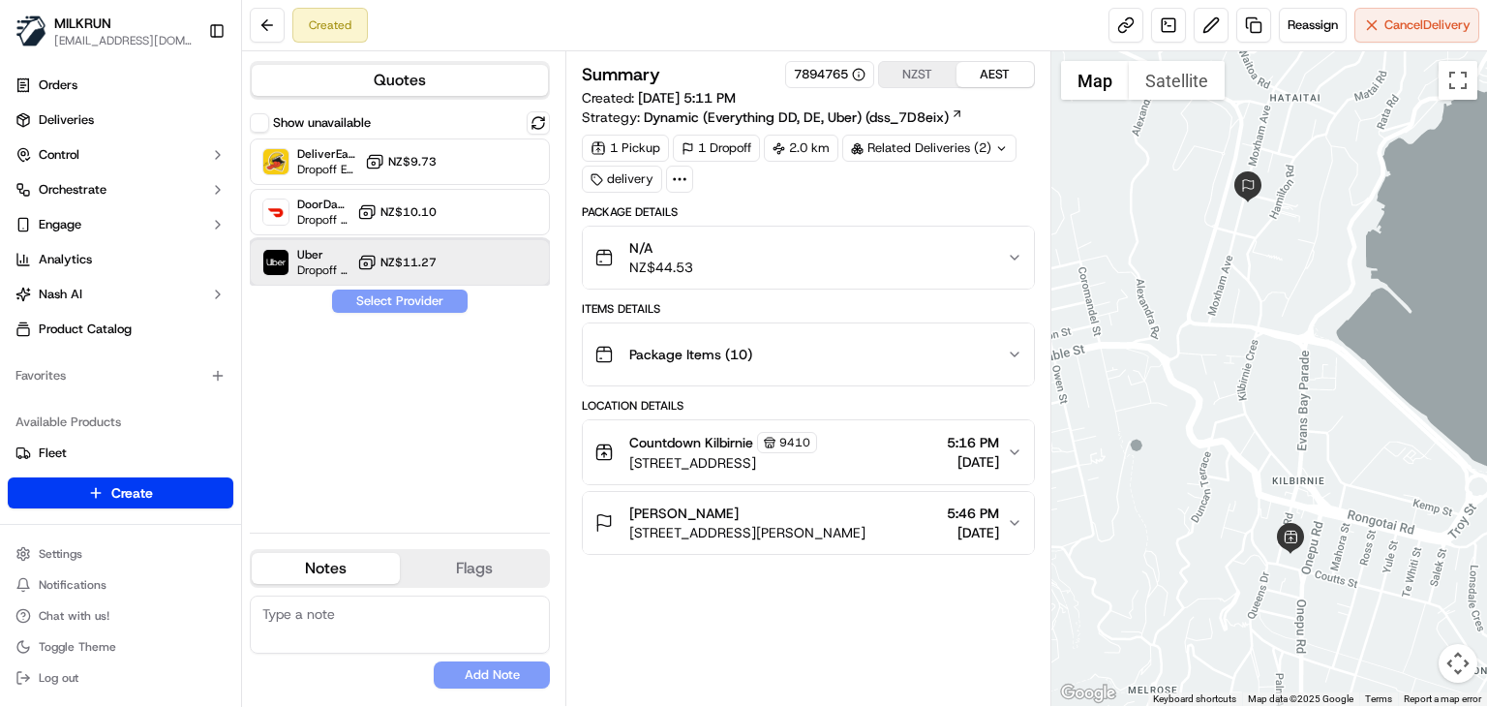
click at [492, 269] on div at bounding box center [490, 262] width 23 height 23
click at [418, 302] on button "Assign Provider" at bounding box center [399, 300] width 137 height 23
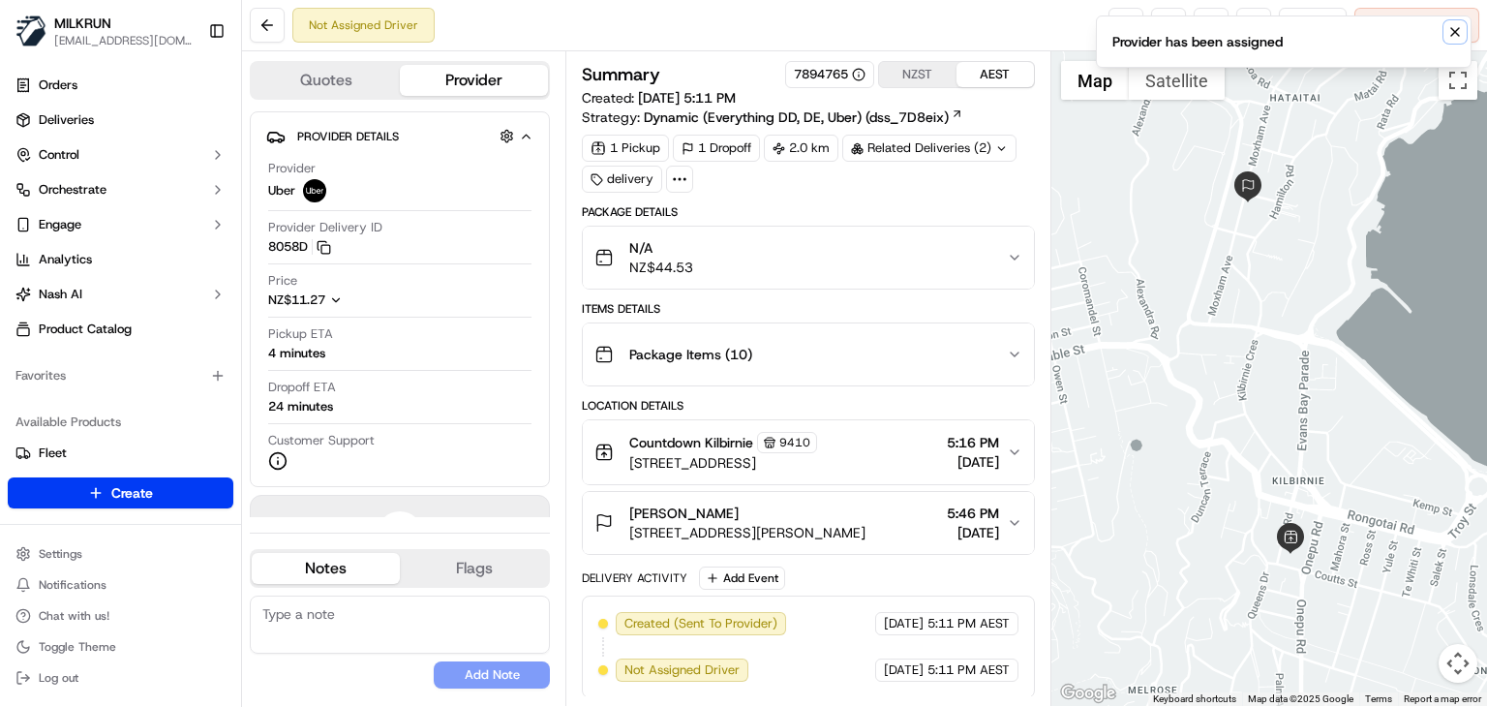
click at [1451, 29] on icon "Notifications (F8)" at bounding box center [1454, 31] width 15 height 15
click at [1012, 515] on icon "button" at bounding box center [1014, 522] width 15 height 15
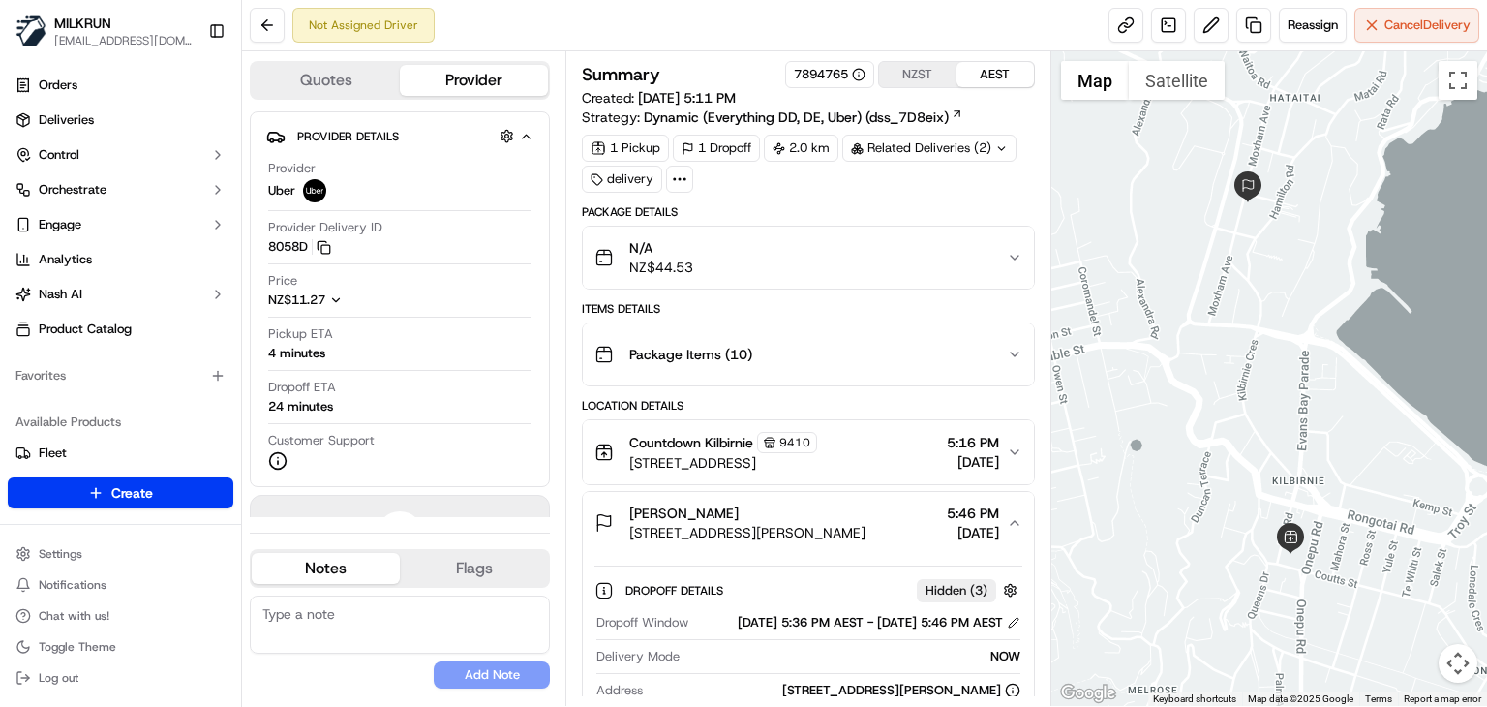
scroll to position [279, 0]
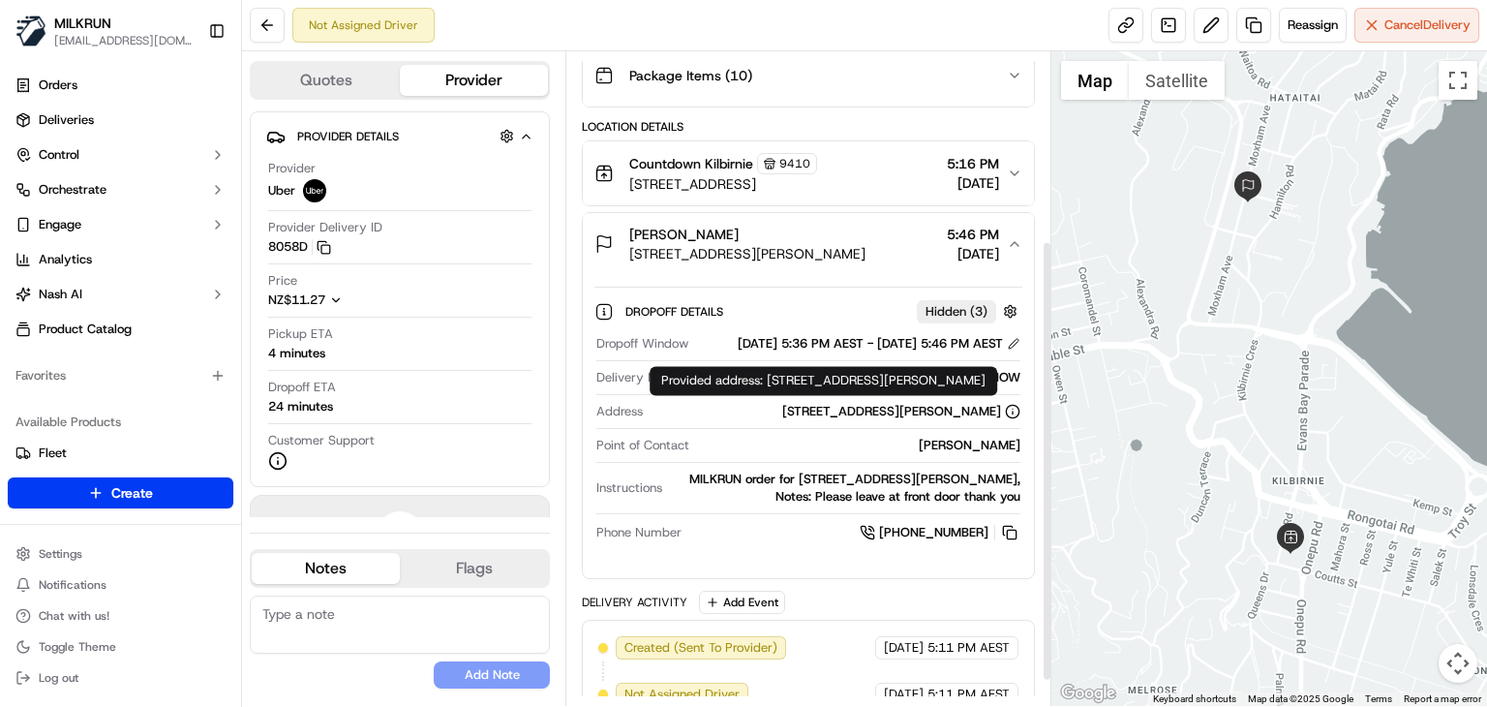
click at [779, 352] on div "15/09/2025 5:36 PM AEST - 15/09/2025 5:46 PM AEST" at bounding box center [879, 343] width 283 height 17
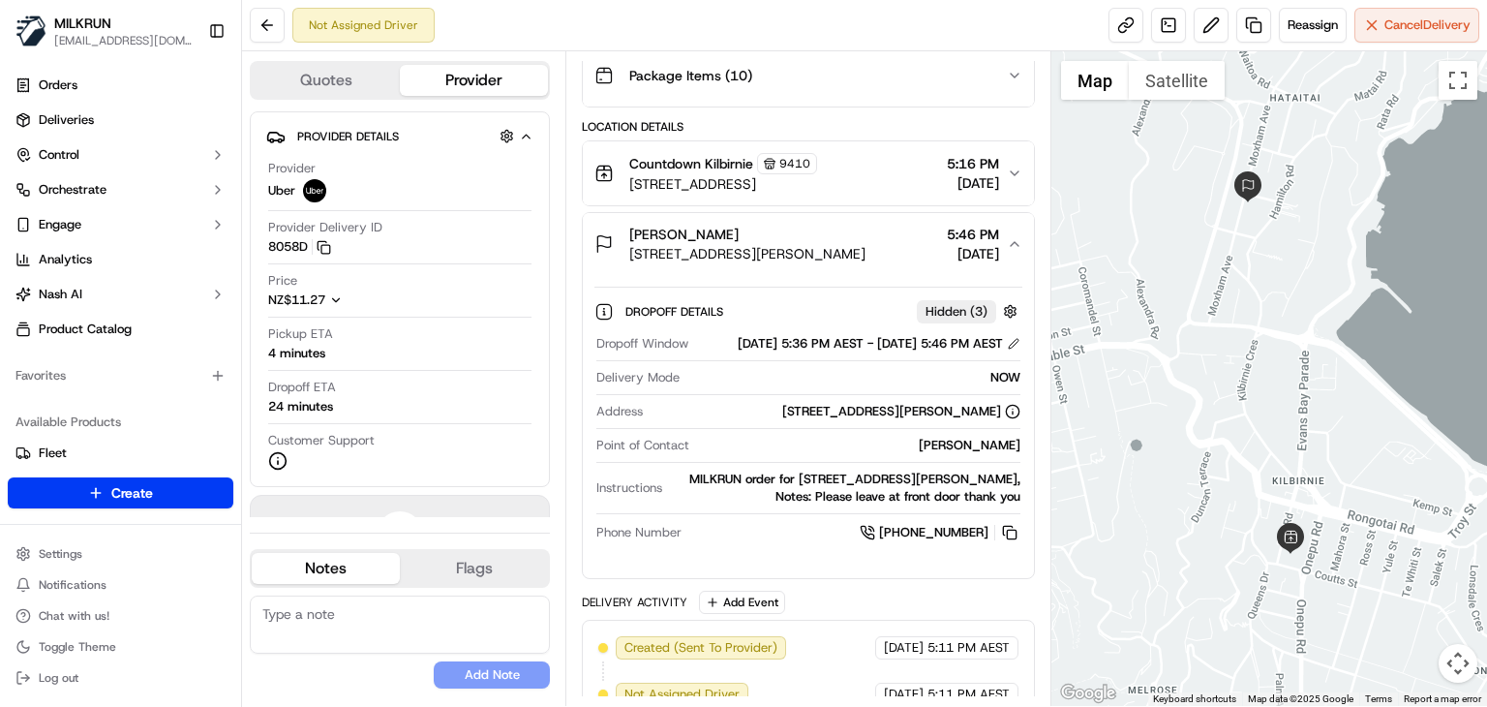
drag, startPoint x: 724, startPoint y: 227, endPoint x: 620, endPoint y: 231, distance: 104.7
click at [620, 231] on div "Mellissa Clark 93 Moxham Avenue, Hataitai, Wellington 6021, New Zealand" at bounding box center [729, 244] width 271 height 39
copy span "Mellissa Clark"
click at [1120, 18] on link at bounding box center [1126, 25] width 35 height 35
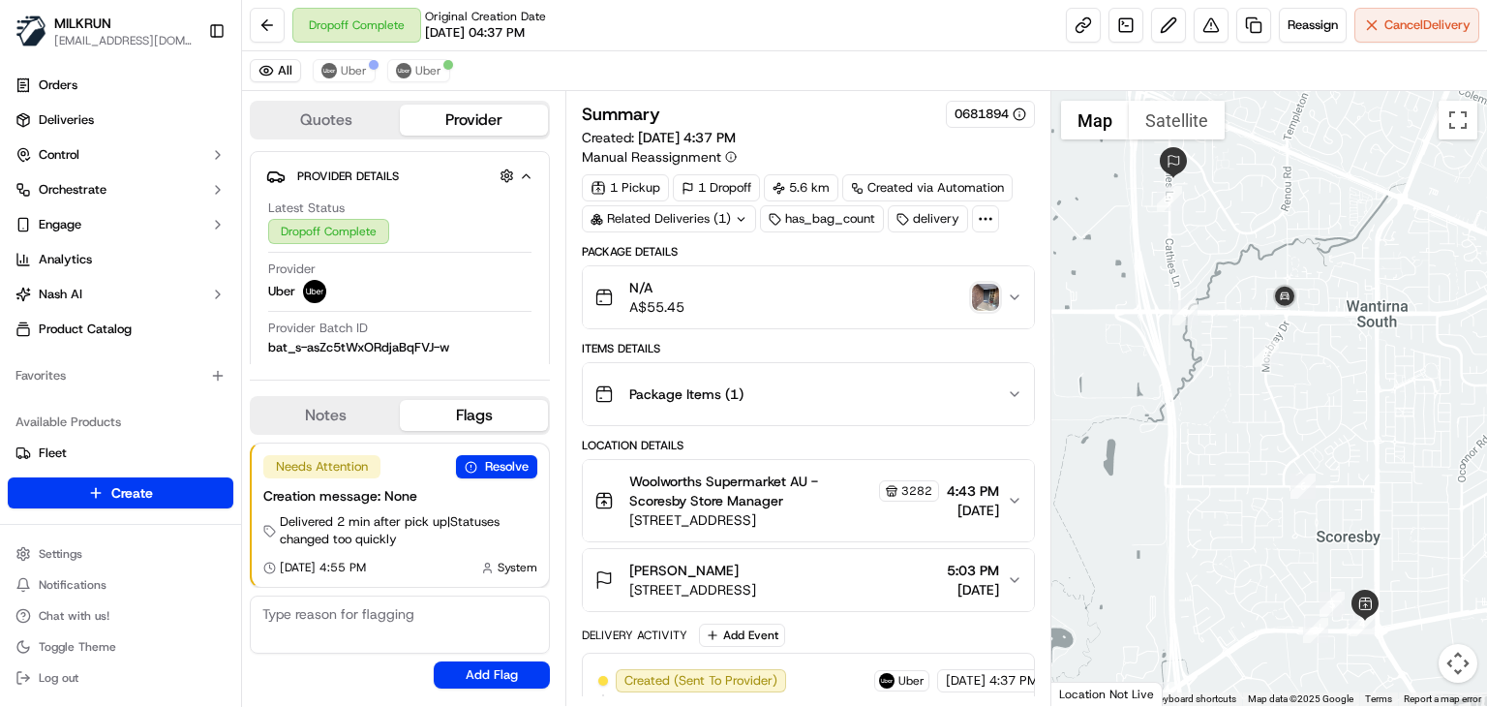
click at [986, 294] on img "button" at bounding box center [985, 297] width 27 height 27
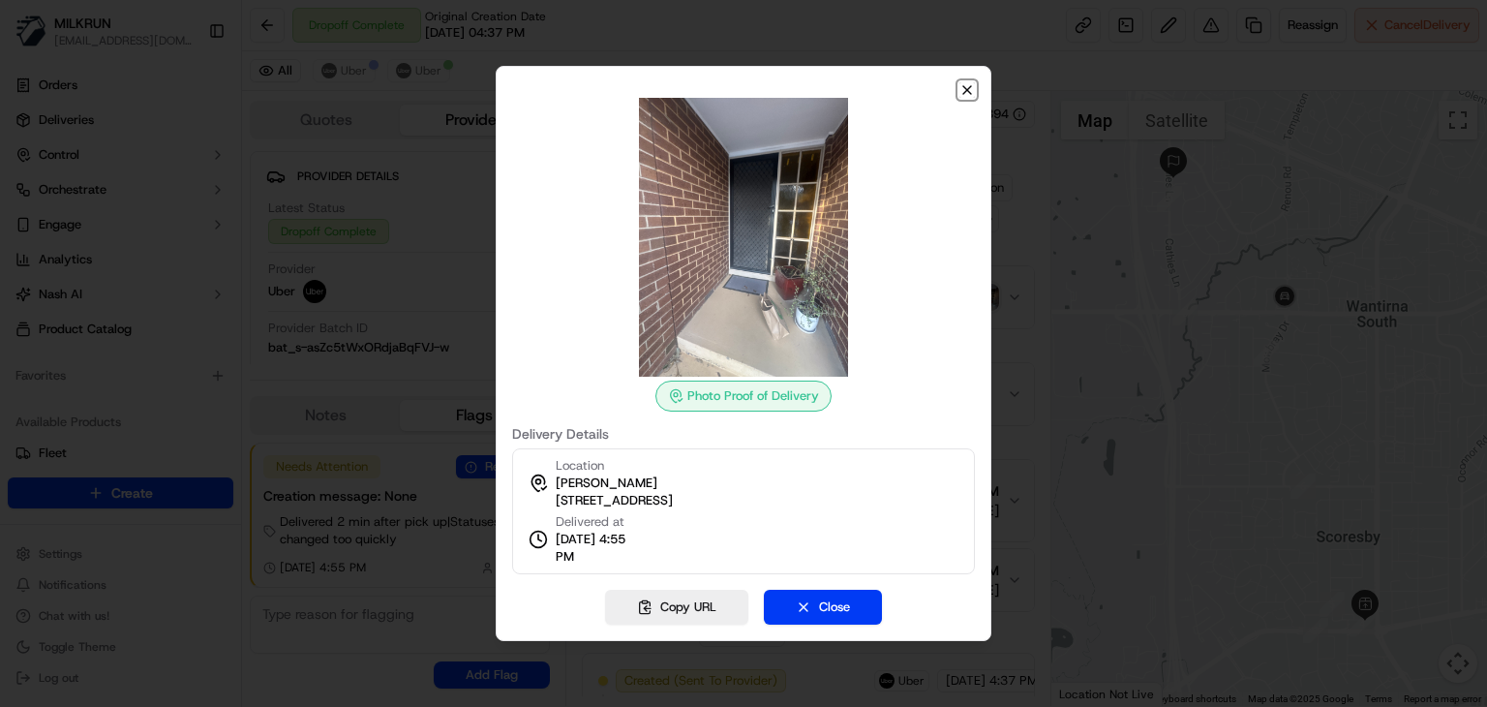
click at [963, 87] on icon "button" at bounding box center [966, 89] width 15 height 15
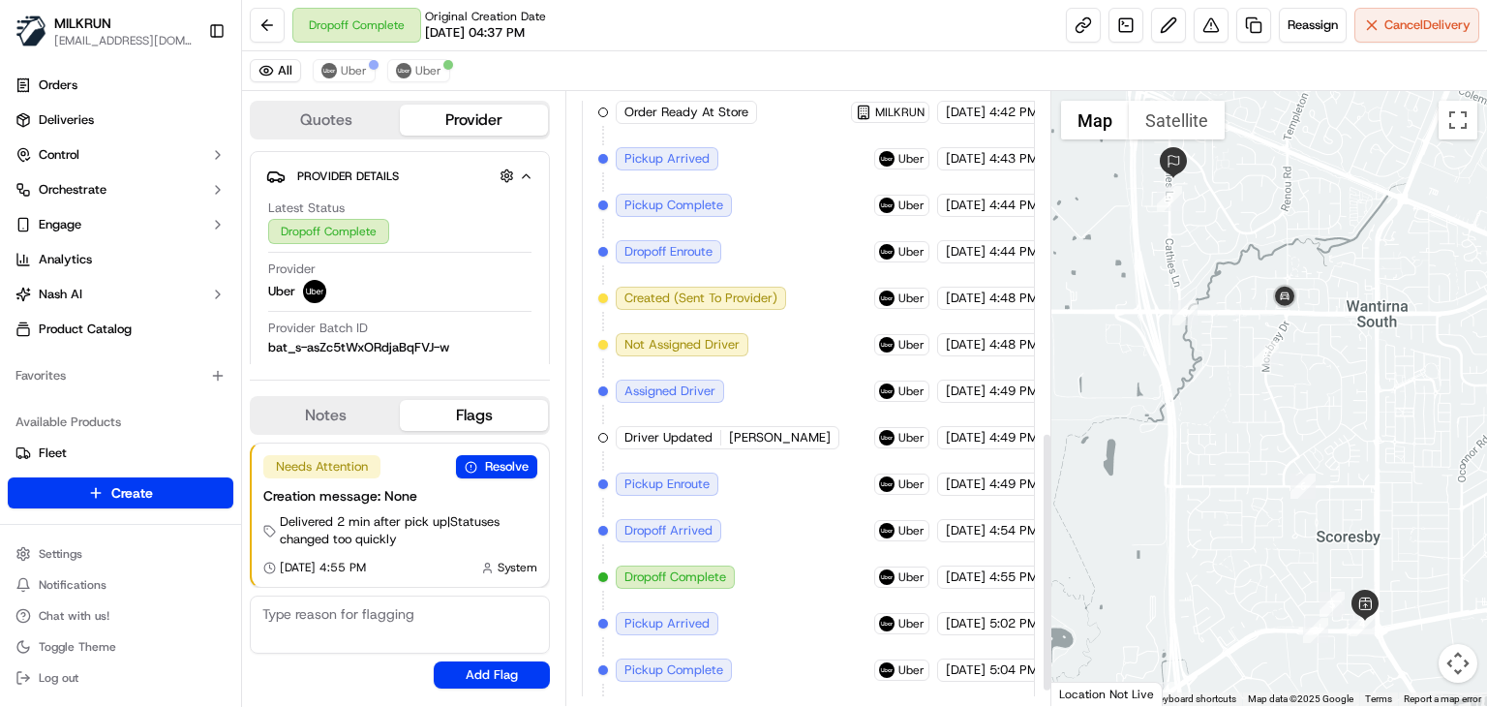
scroll to position [838, 0]
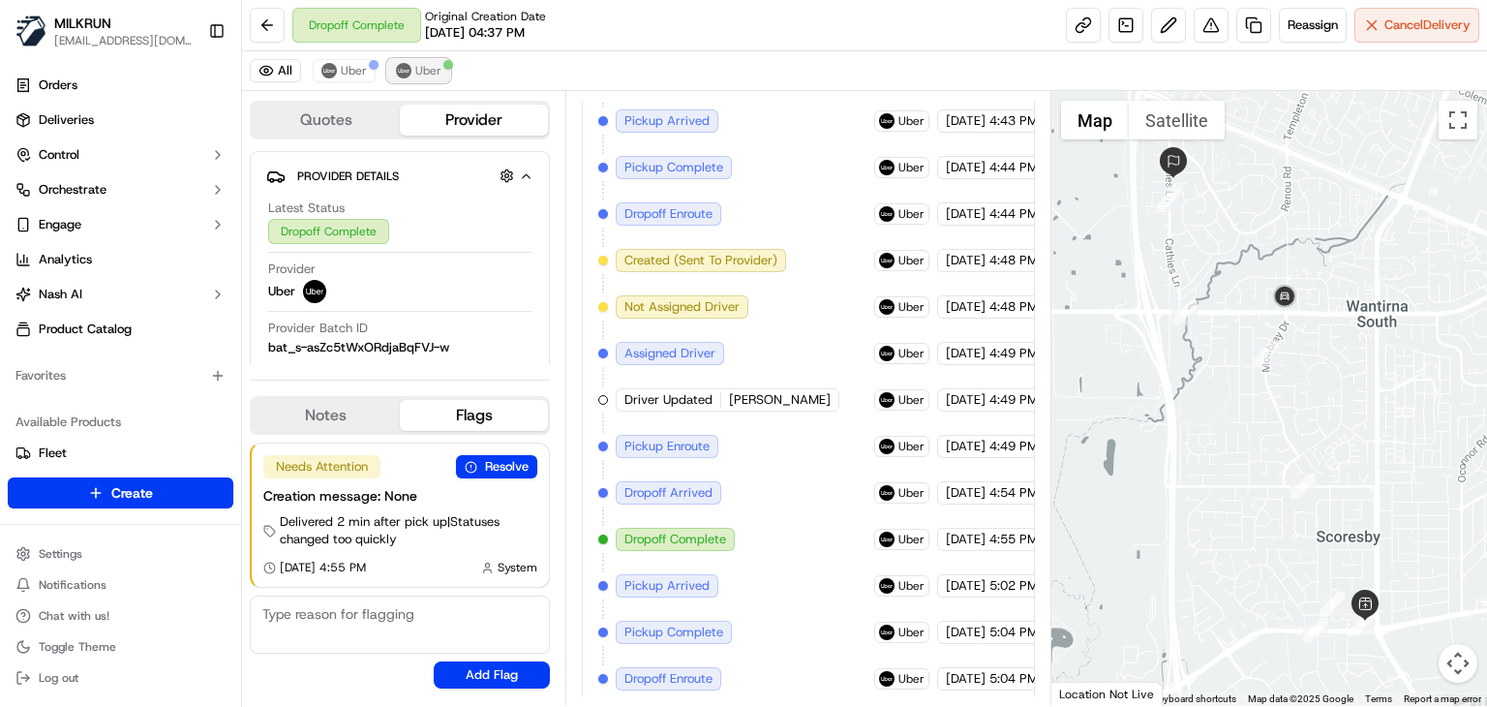
click at [415, 67] on span "Uber" at bounding box center [428, 70] width 26 height 15
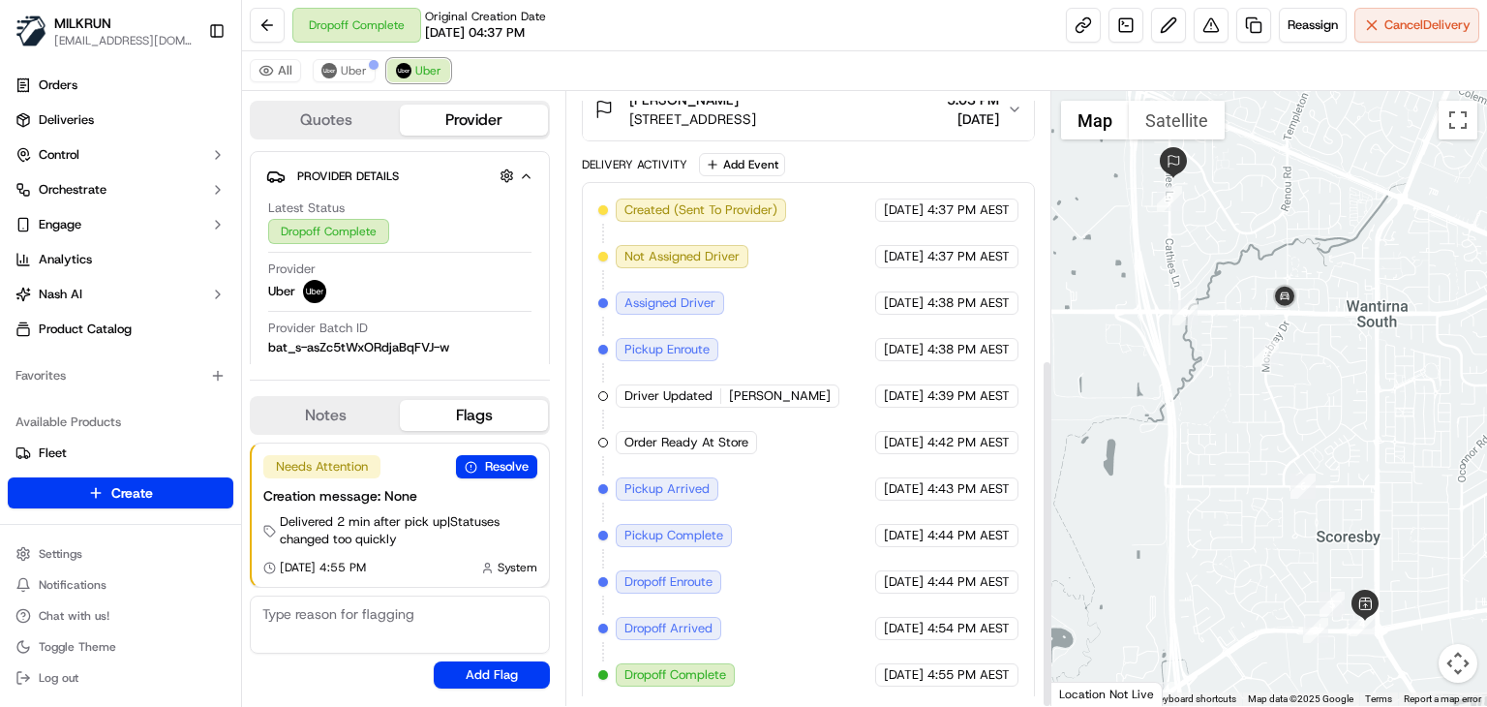
scroll to position [470, 0]
click at [346, 75] on span "Uber" at bounding box center [354, 70] width 26 height 15
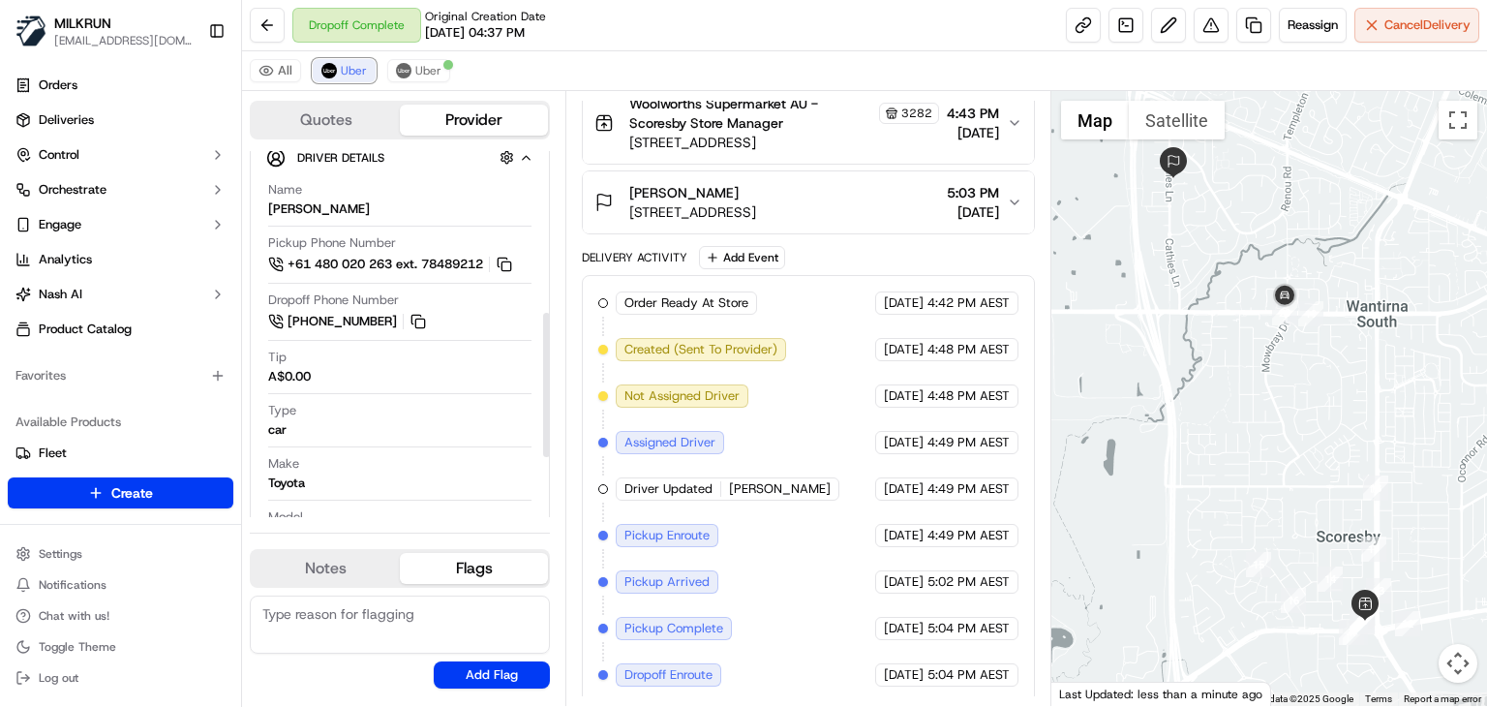
scroll to position [390, 0]
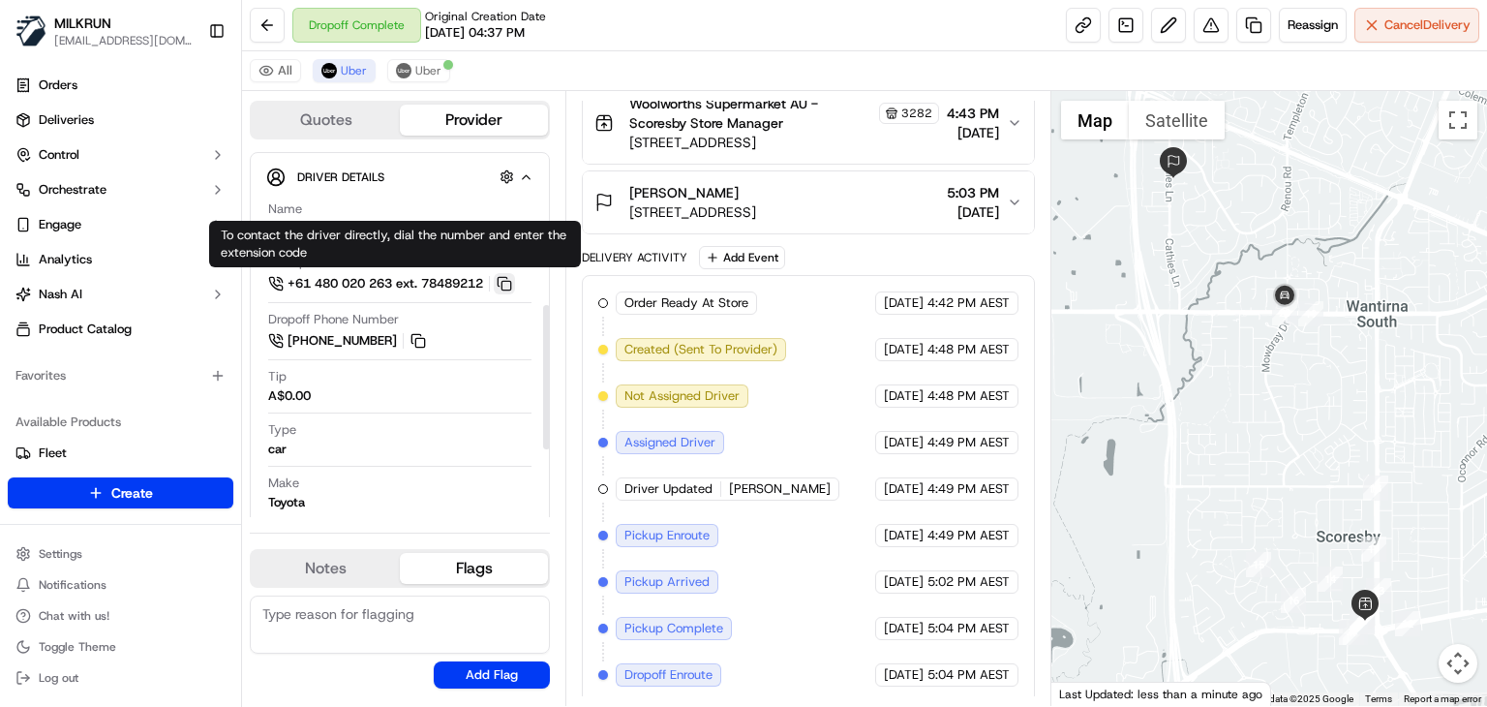
click at [507, 273] on button at bounding box center [504, 283] width 21 height 21
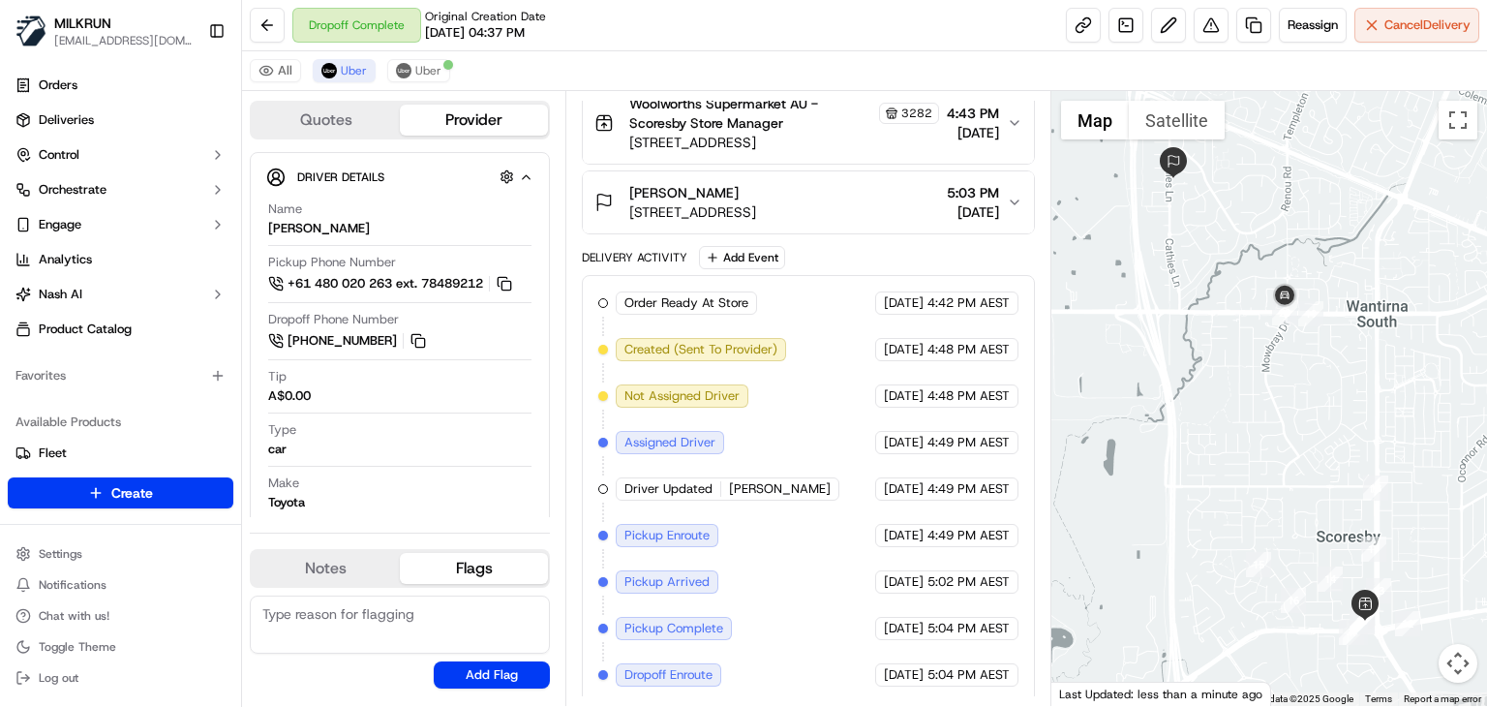
drag, startPoint x: 1191, startPoint y: 452, endPoint x: 1147, endPoint y: 441, distance: 44.9
click at [1147, 441] on div at bounding box center [1269, 398] width 436 height 615
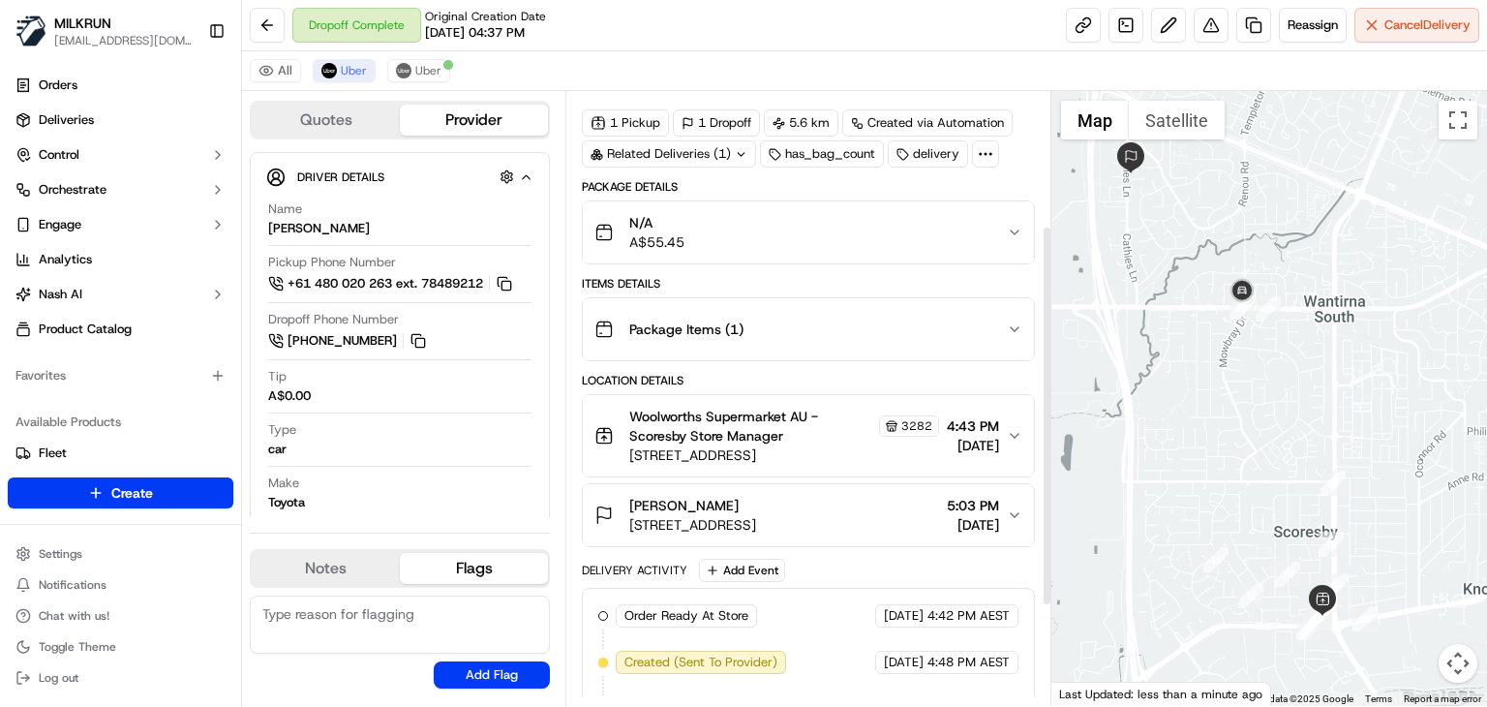
scroll to position [378, 0]
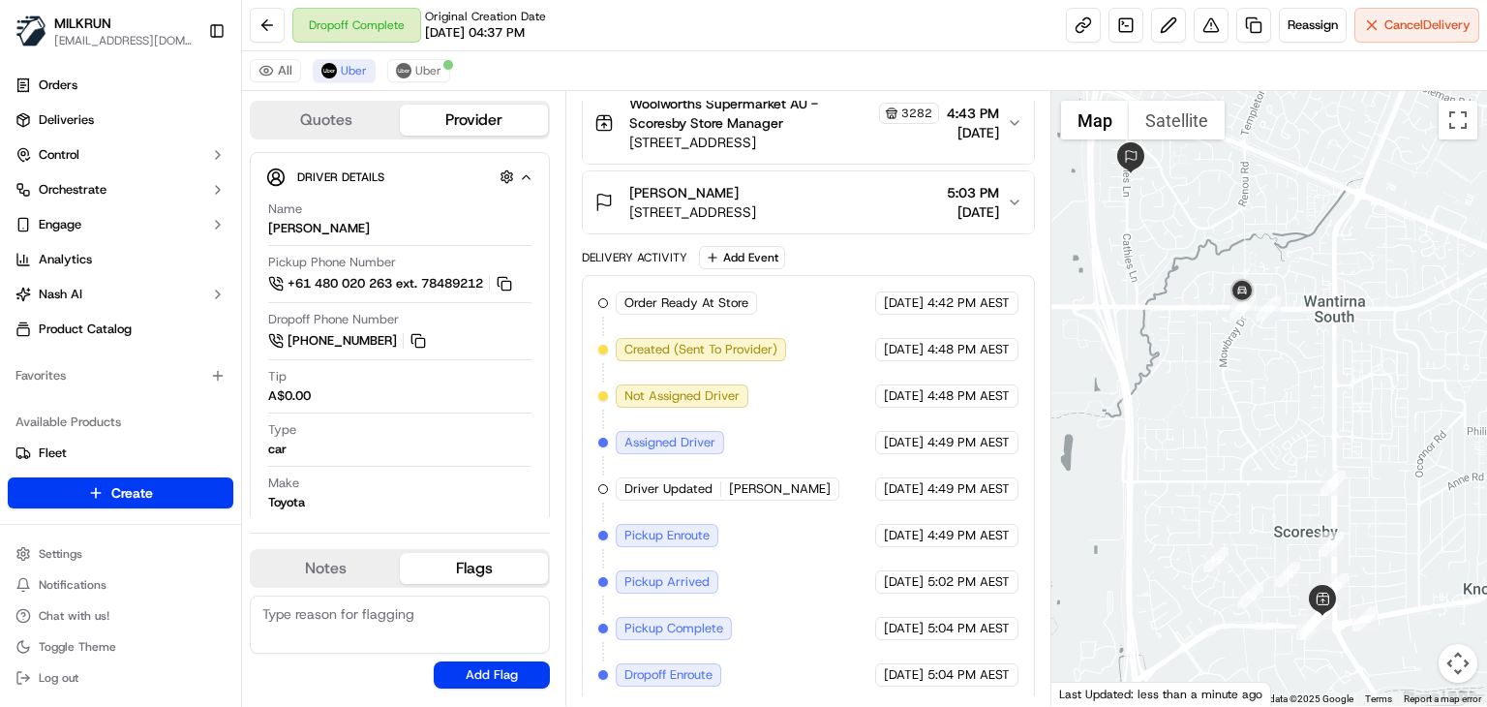
drag, startPoint x: 1151, startPoint y: 443, endPoint x: 1177, endPoint y: 572, distance: 131.4
click at [1177, 572] on div at bounding box center [1269, 398] width 436 height 615
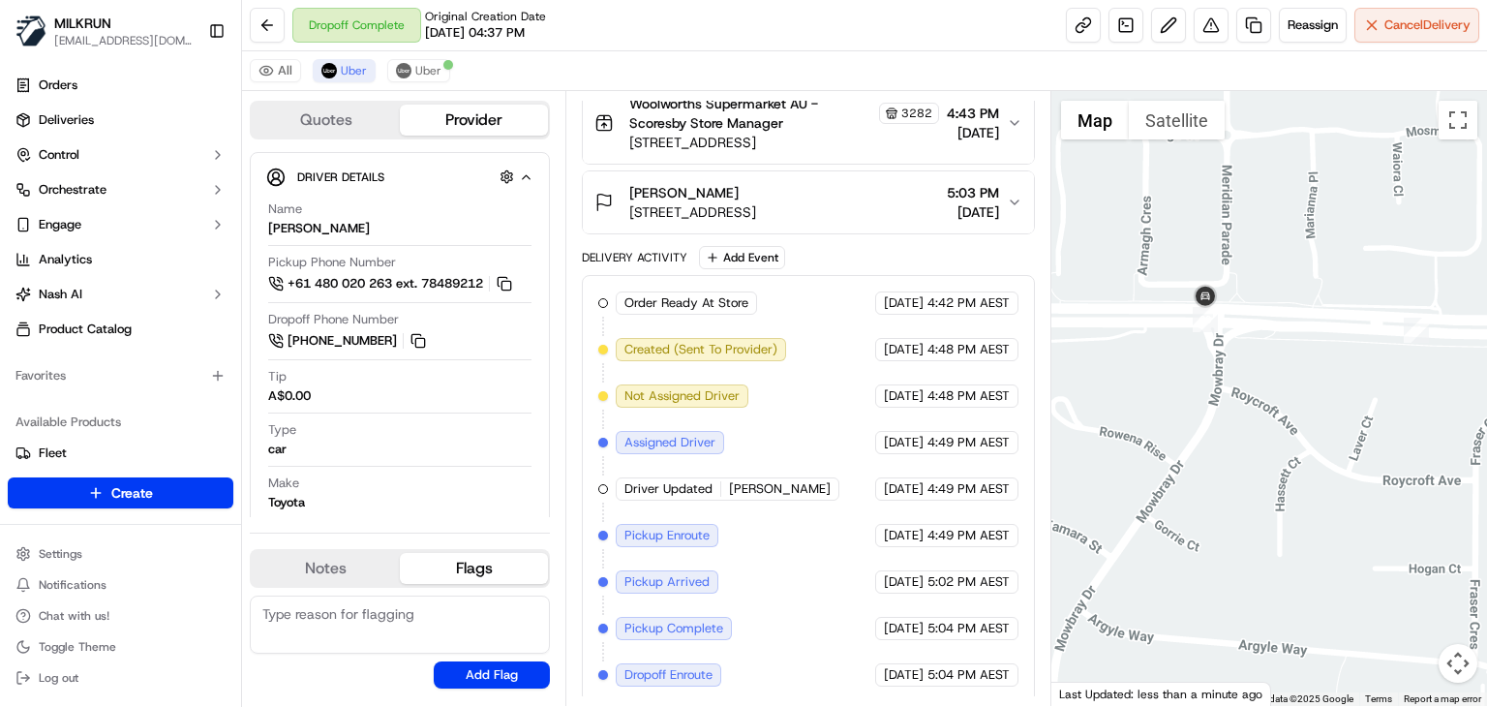
drag, startPoint x: 1141, startPoint y: 350, endPoint x: 1271, endPoint y: 491, distance: 191.2
click at [1271, 491] on div at bounding box center [1269, 398] width 436 height 615
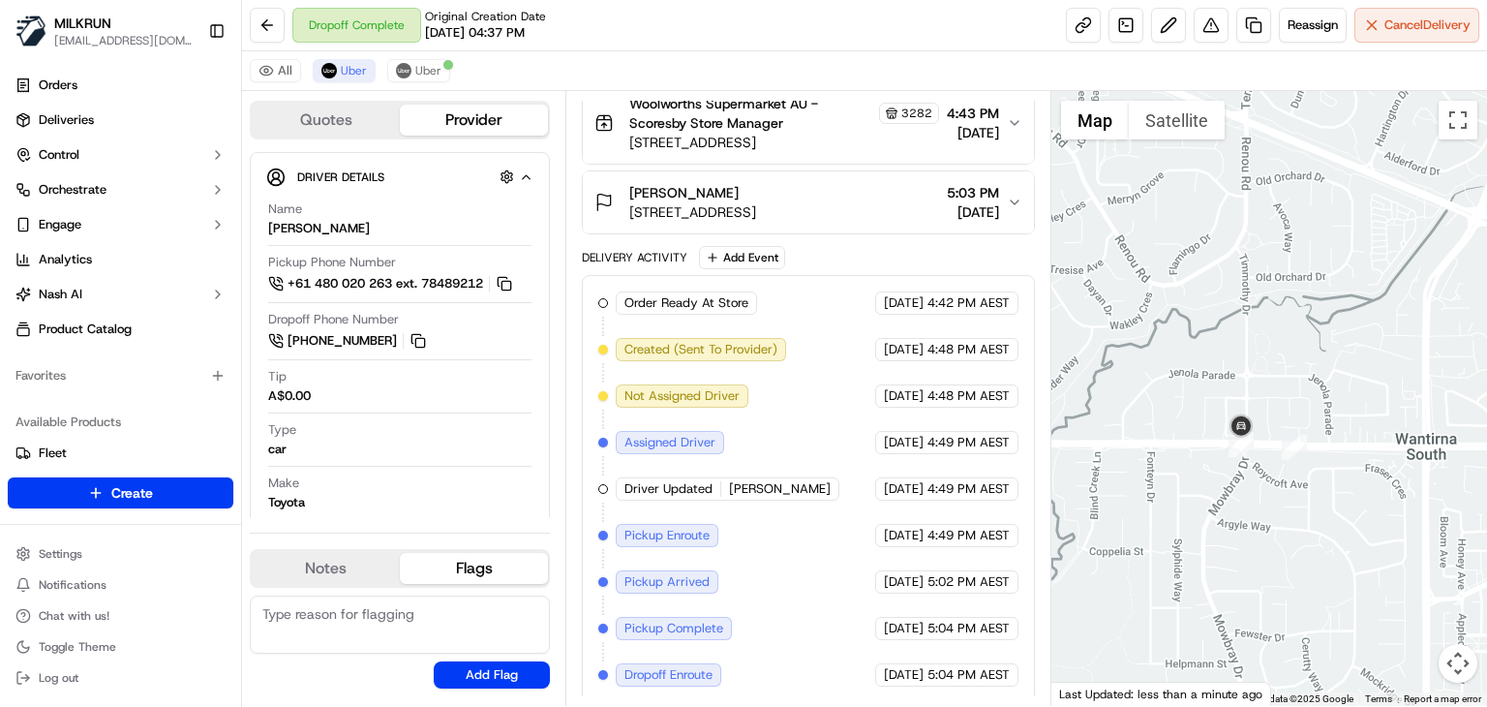
drag, startPoint x: 1180, startPoint y: 474, endPoint x: 1226, endPoint y: 491, distance: 48.4
click at [1226, 491] on div at bounding box center [1269, 398] width 436 height 615
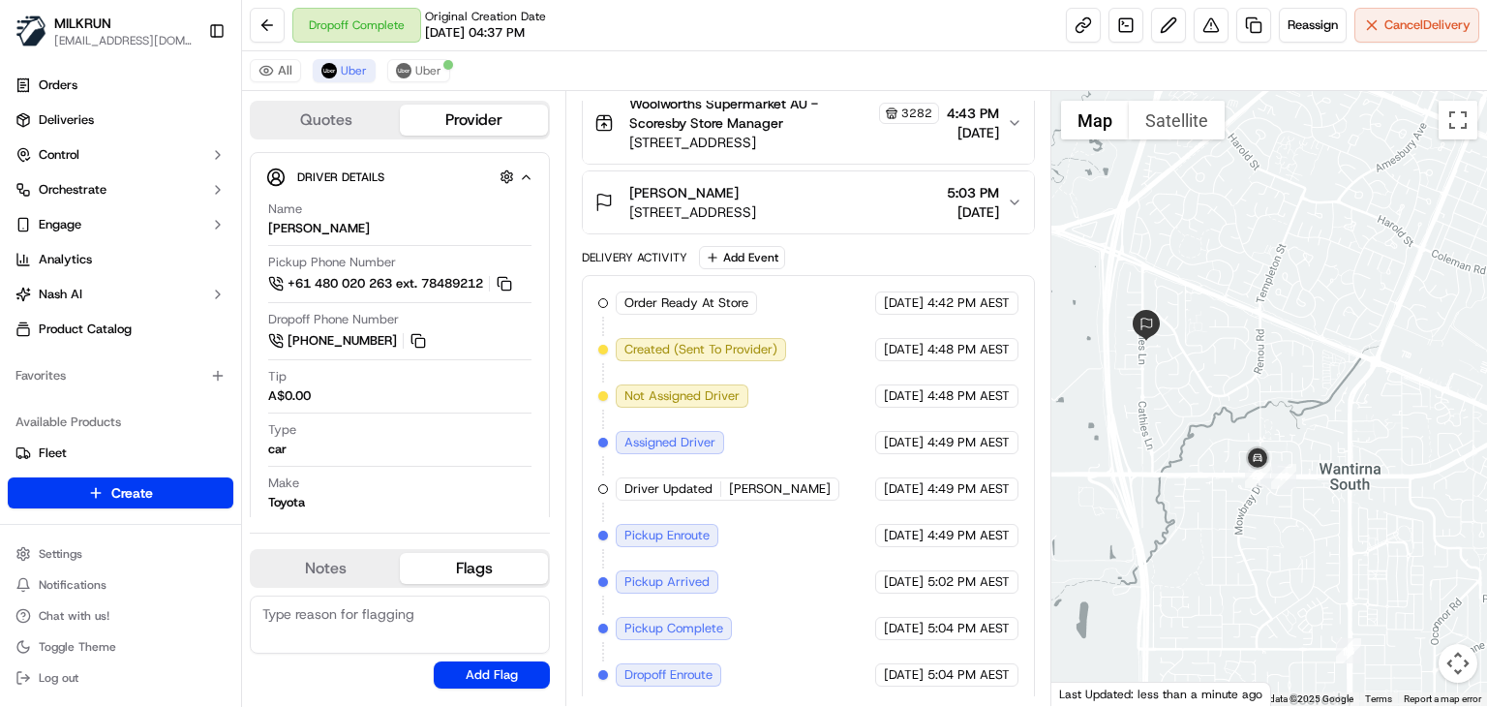
drag, startPoint x: 1181, startPoint y: 498, endPoint x: 1210, endPoint y: 508, distance: 30.9
click at [1210, 508] on div at bounding box center [1269, 398] width 436 height 615
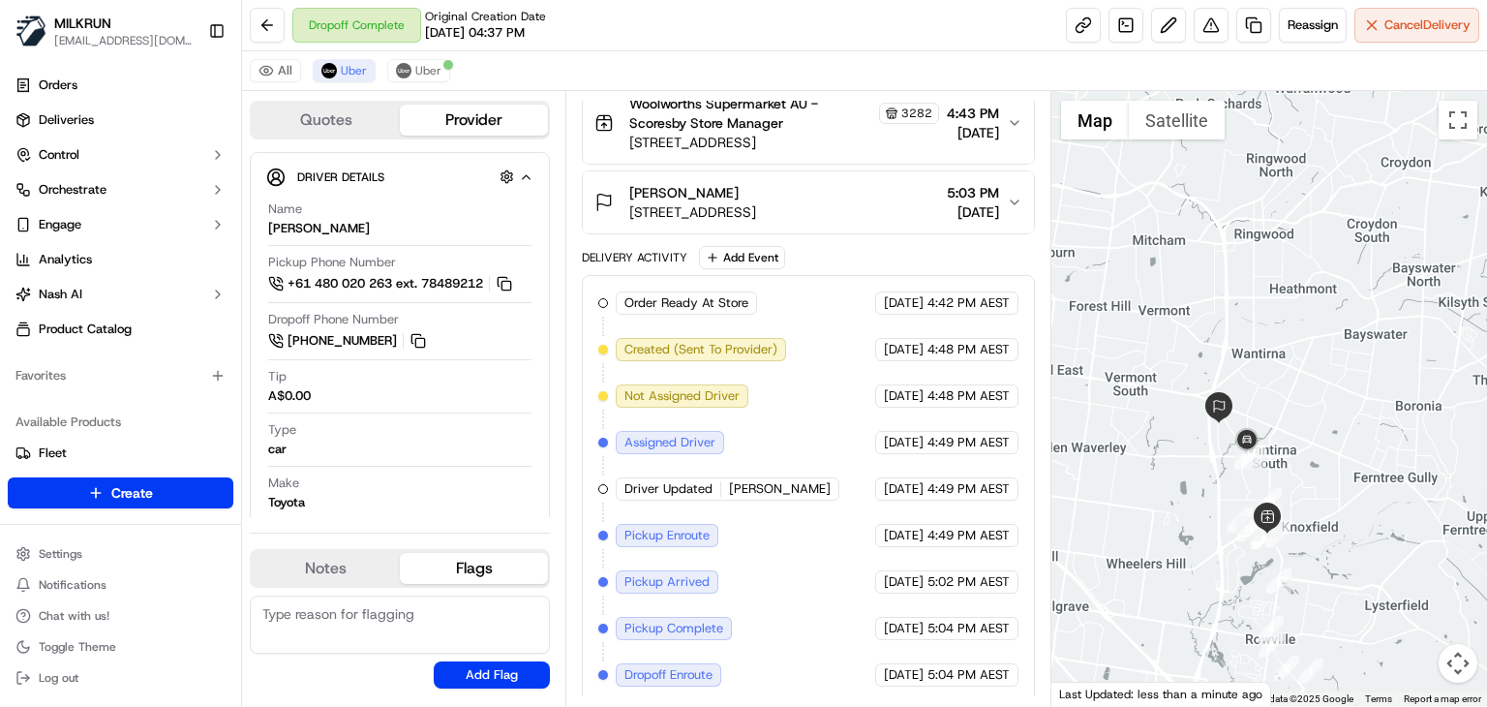
drag, startPoint x: 1231, startPoint y: 462, endPoint x: 1269, endPoint y: 512, distance: 63.5
click at [1269, 512] on div at bounding box center [1269, 398] width 436 height 615
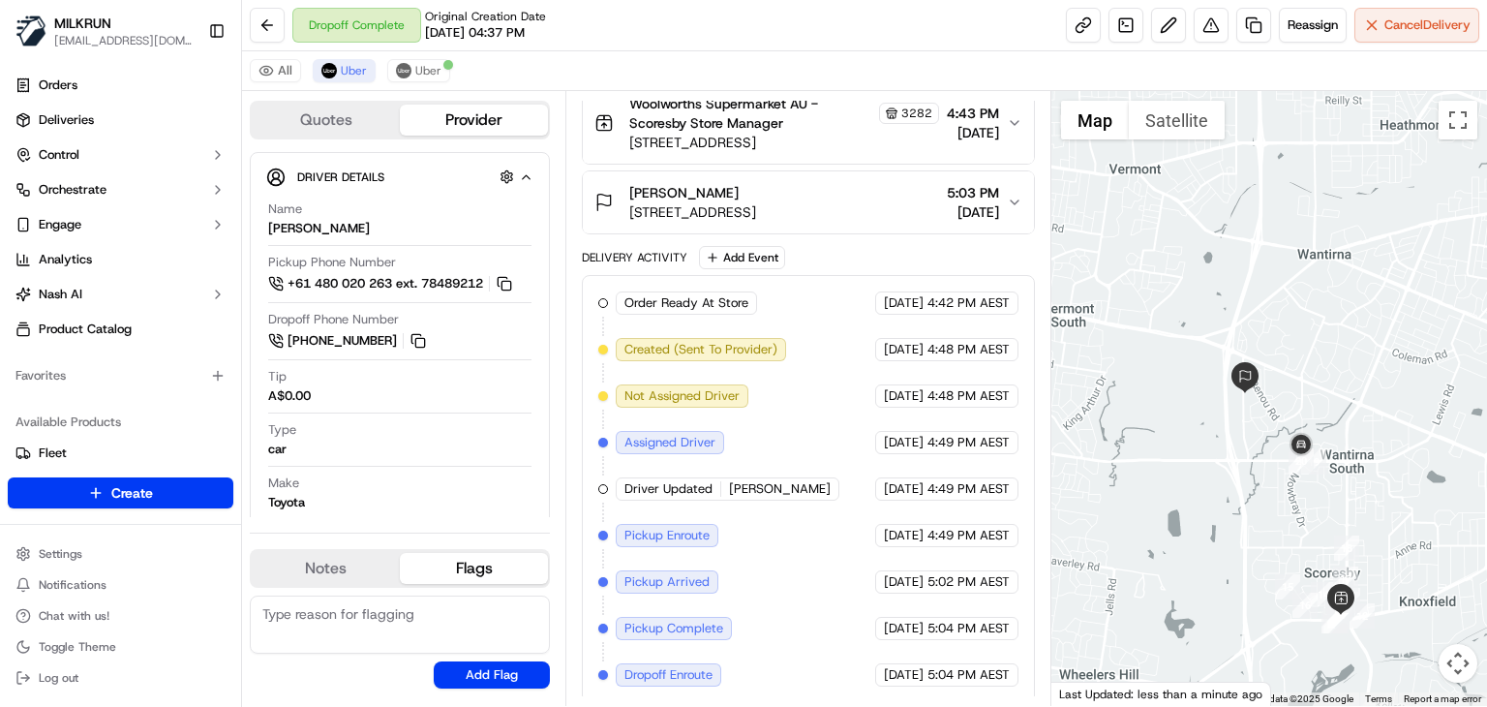
drag, startPoint x: 1274, startPoint y: 482, endPoint x: 1239, endPoint y: 487, distance: 35.2
click at [1239, 487] on div at bounding box center [1269, 398] width 436 height 615
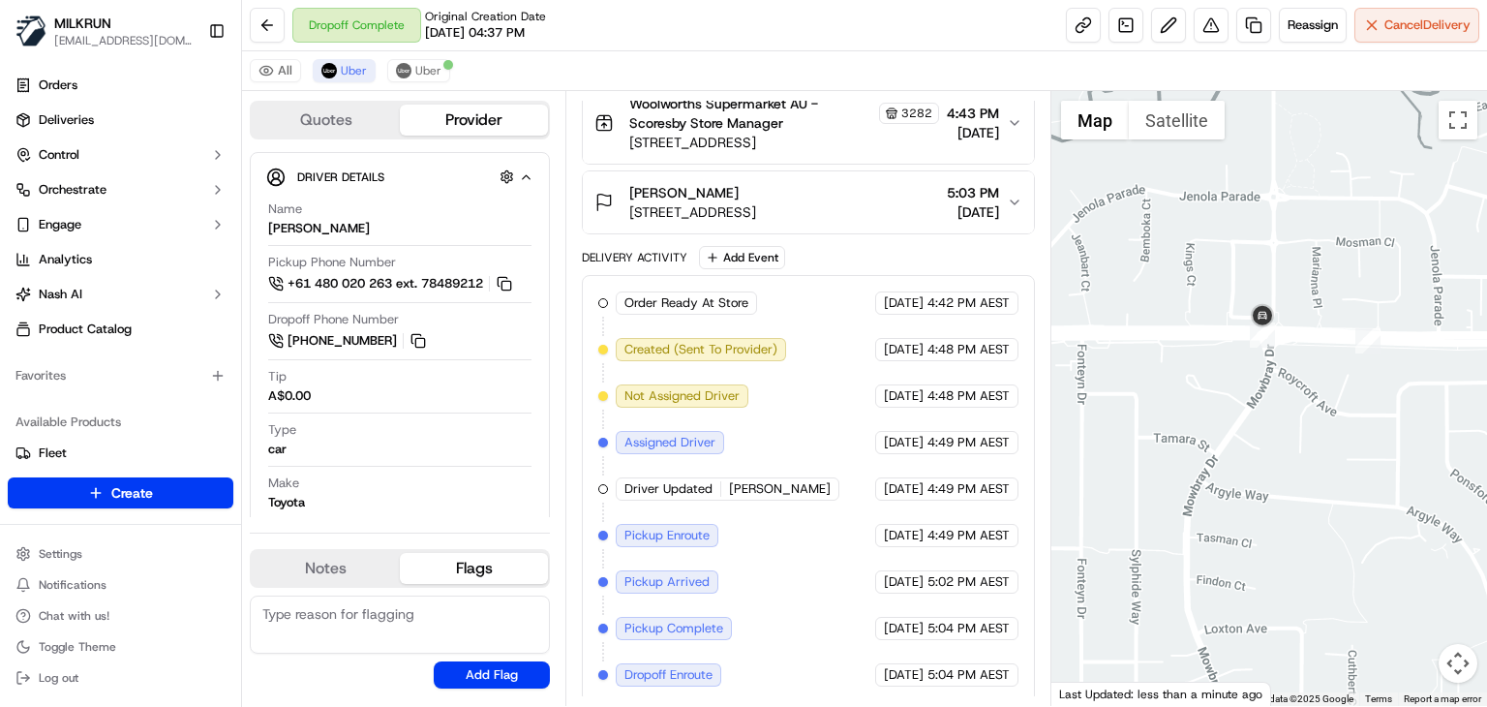
drag, startPoint x: 1270, startPoint y: 417, endPoint x: 1269, endPoint y: 492, distance: 74.6
click at [1269, 492] on div at bounding box center [1269, 398] width 436 height 615
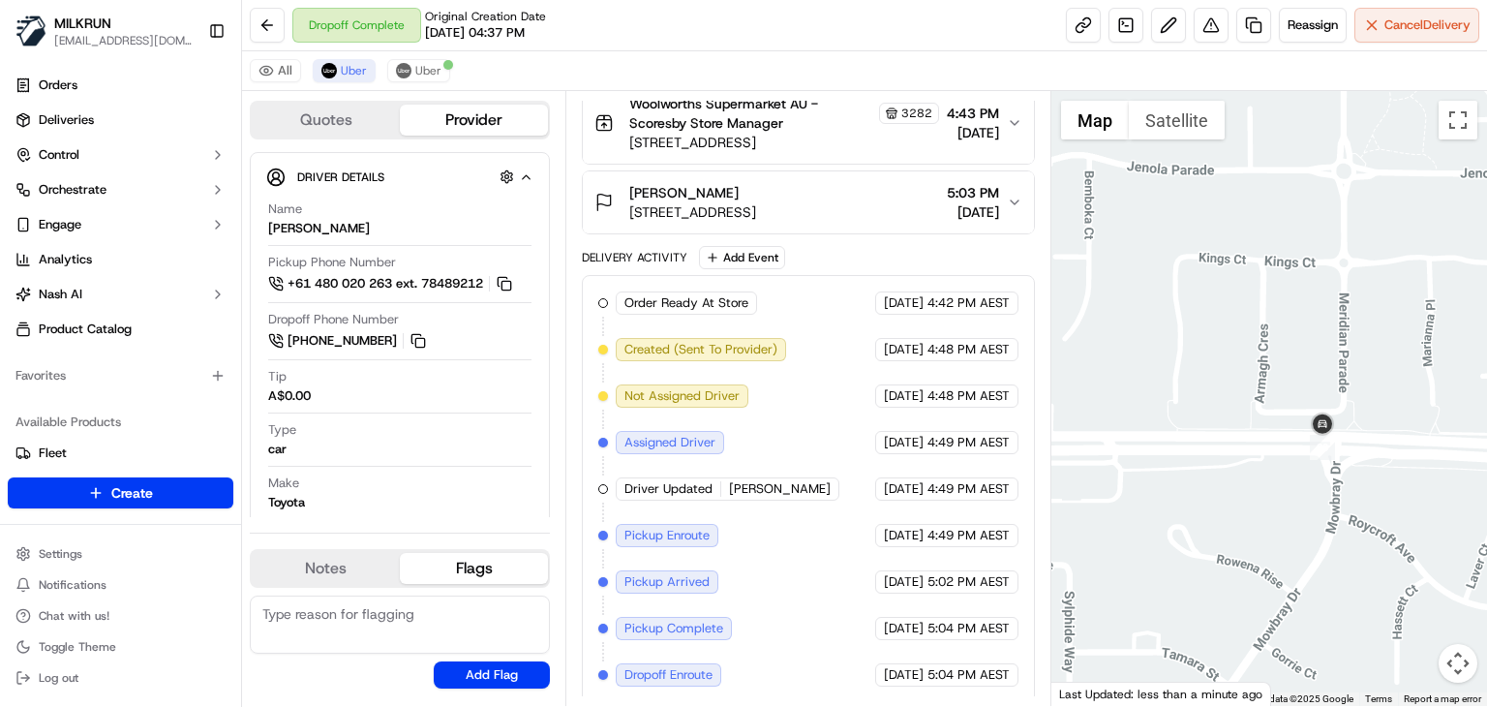
drag, startPoint x: 1192, startPoint y: 362, endPoint x: 1264, endPoint y: 458, distance: 120.2
click at [1264, 458] on div at bounding box center [1269, 398] width 436 height 615
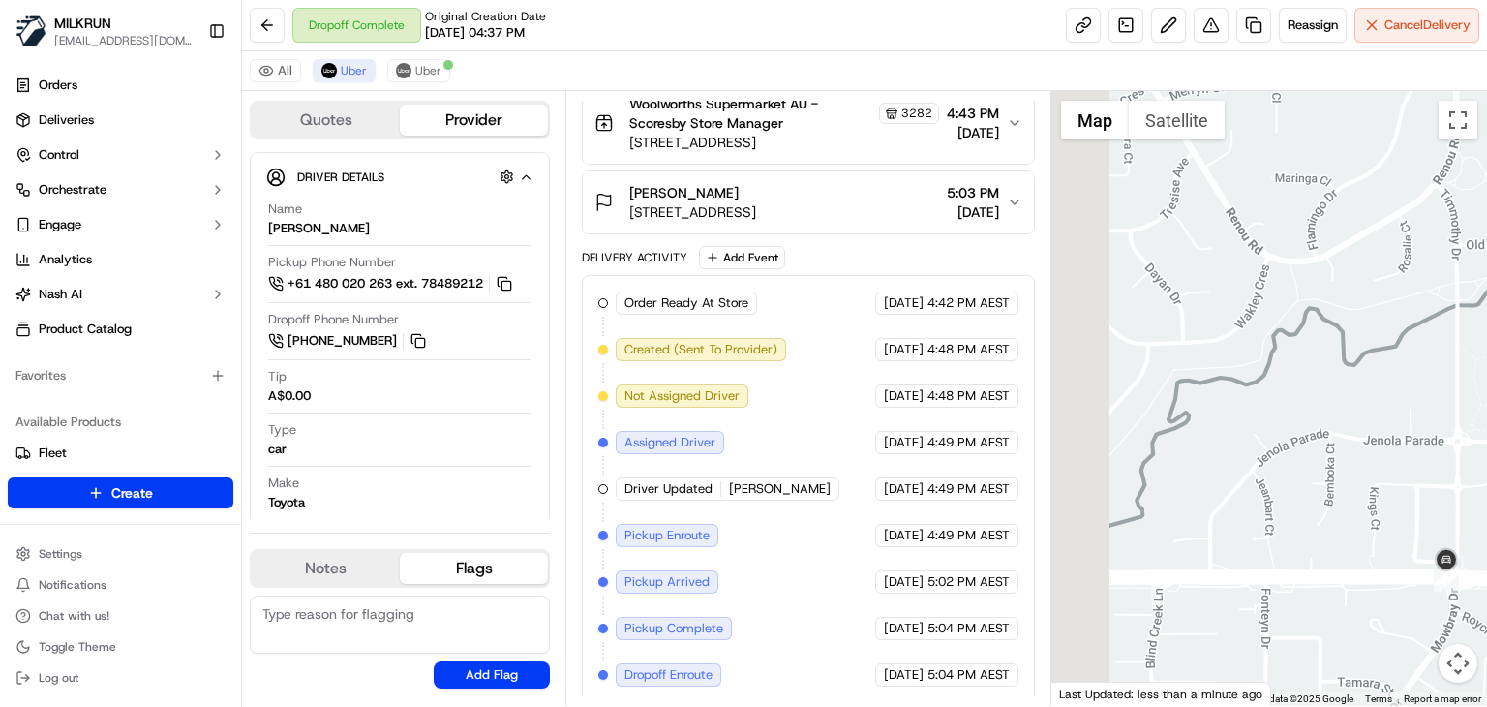
drag, startPoint x: 1119, startPoint y: 418, endPoint x: 1288, endPoint y: 552, distance: 215.0
click at [1288, 552] on div at bounding box center [1269, 398] width 436 height 615
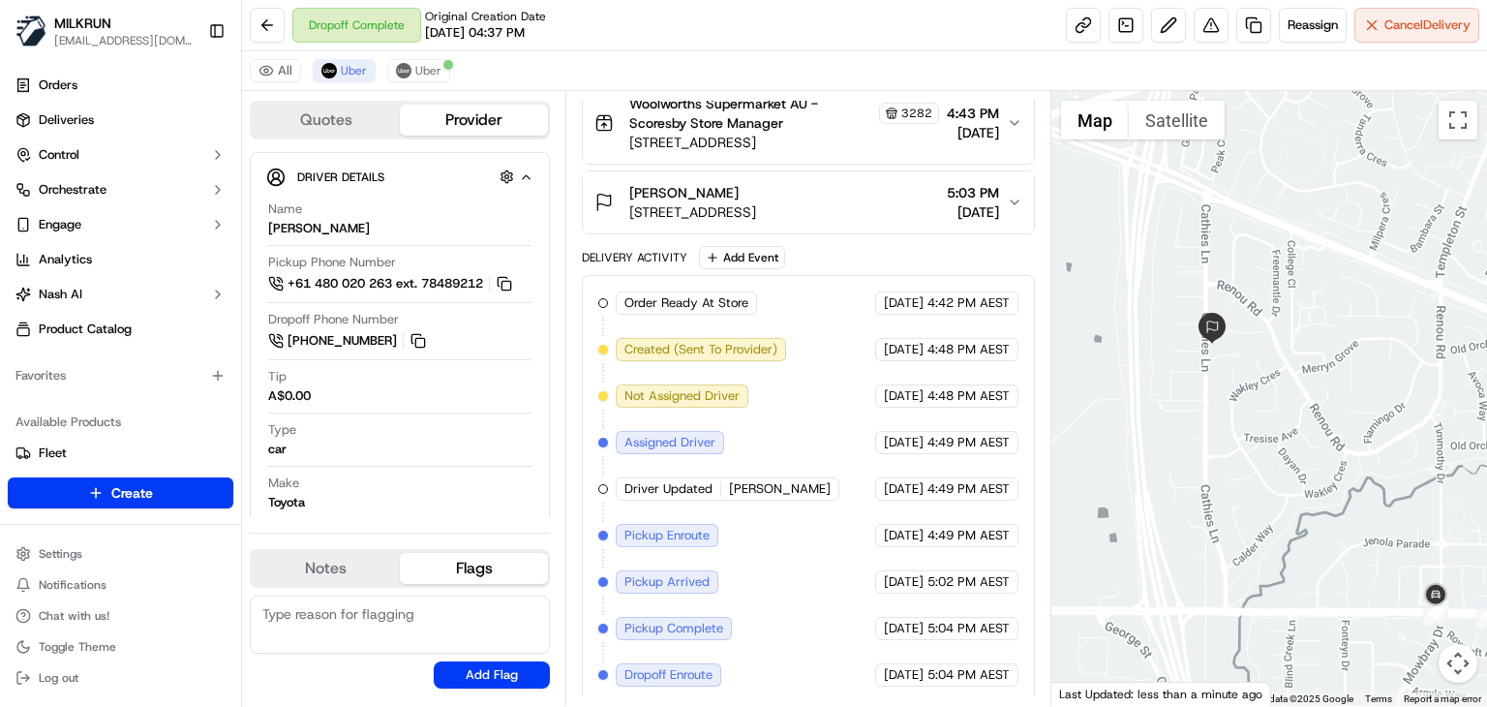
click at [1162, 479] on div at bounding box center [1269, 398] width 436 height 615
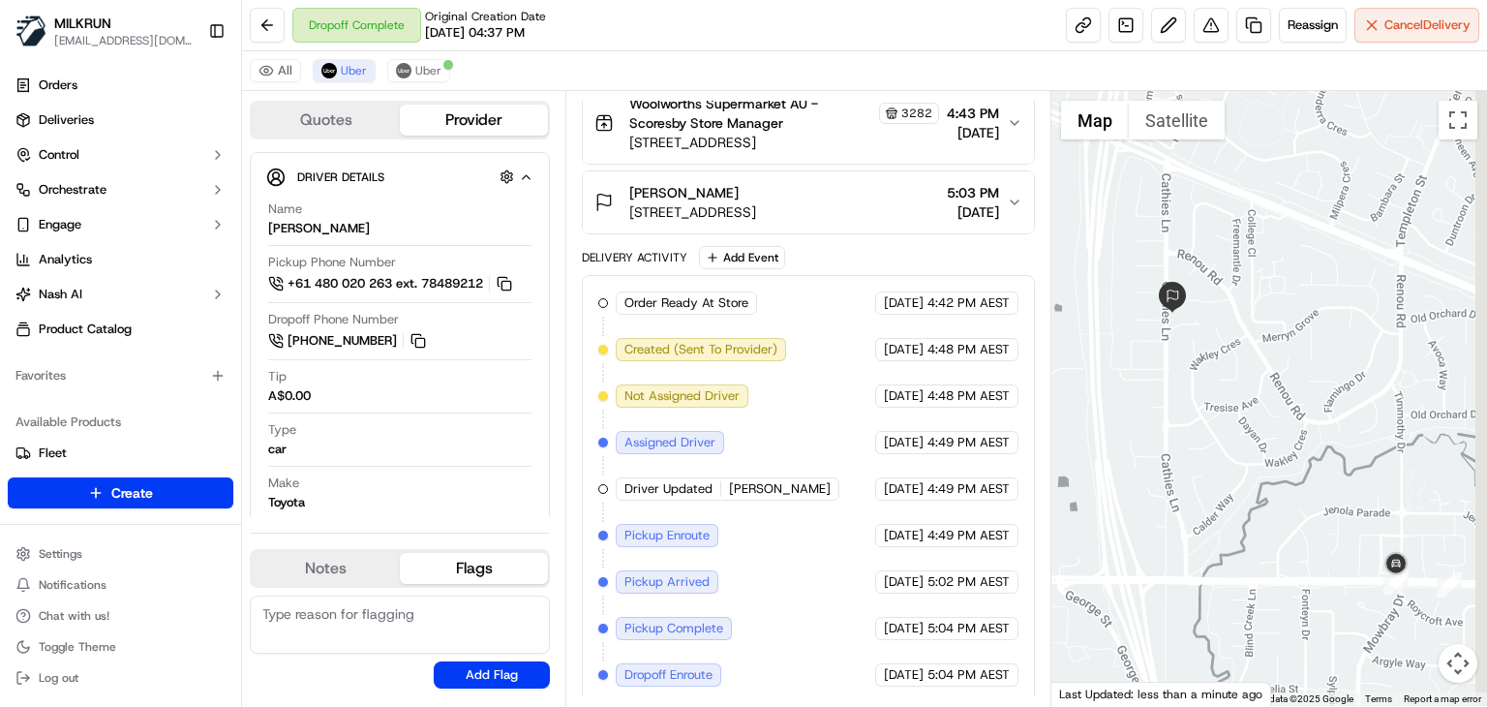
drag, startPoint x: 1202, startPoint y: 624, endPoint x: 1129, endPoint y: 567, distance: 91.8
click at [1129, 567] on div at bounding box center [1269, 398] width 436 height 615
